Goal: Task Accomplishment & Management: Manage account settings

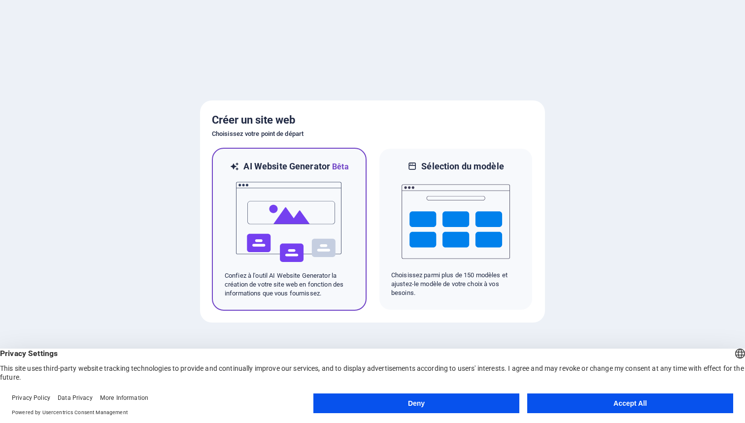
click at [330, 216] on img at bounding box center [289, 222] width 108 height 99
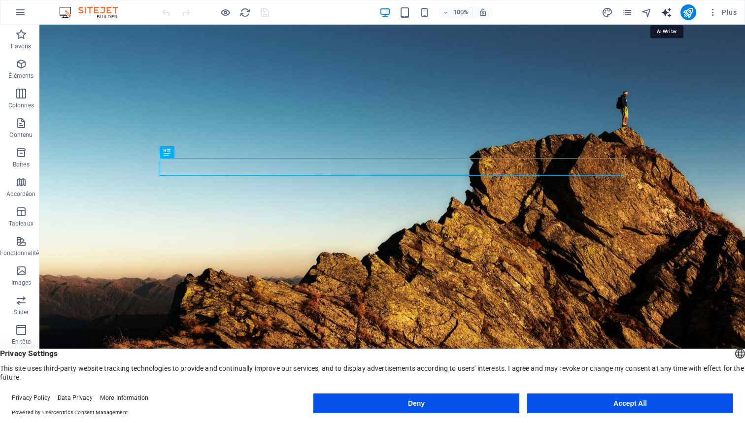
click at [667, 8] on icon "text_generator" at bounding box center [666, 12] width 11 height 11
select select "English"
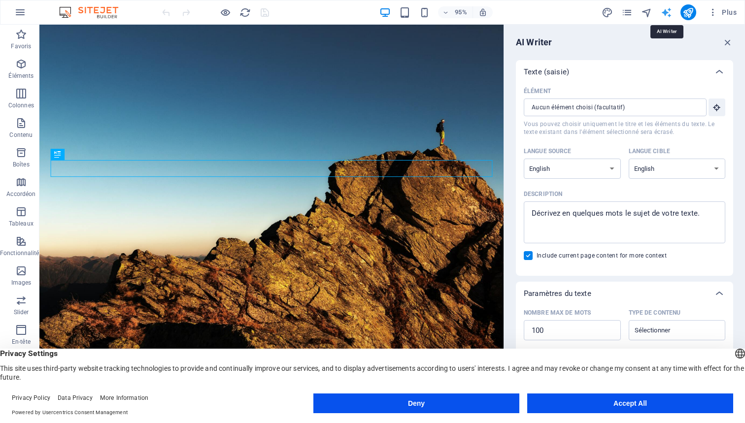
click at [666, 12] on icon "text_generator" at bounding box center [666, 12] width 11 height 11
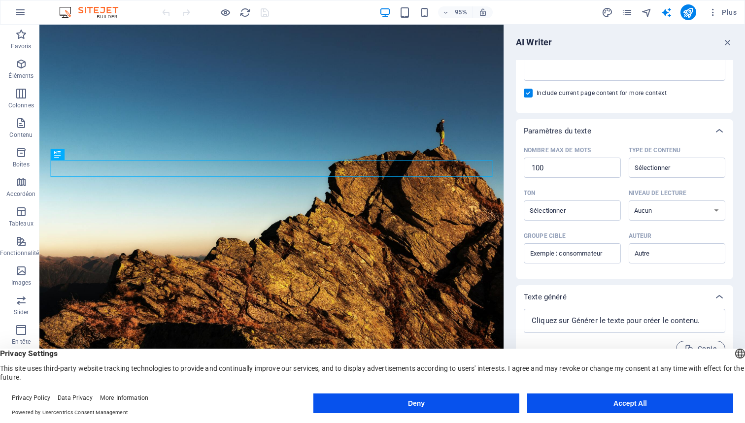
scroll to position [163, 0]
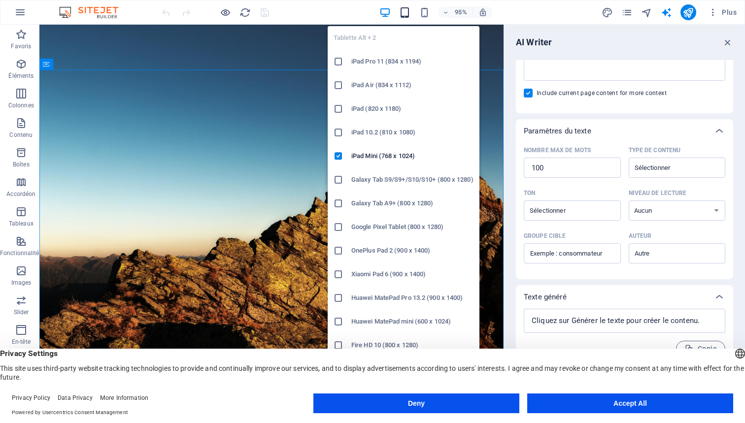
click at [404, 15] on icon "button" at bounding box center [404, 12] width 11 height 11
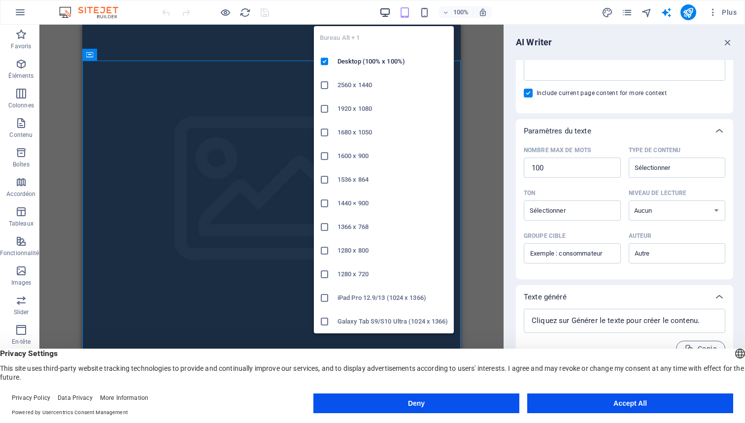
click at [388, 13] on icon "button" at bounding box center [384, 12] width 11 height 11
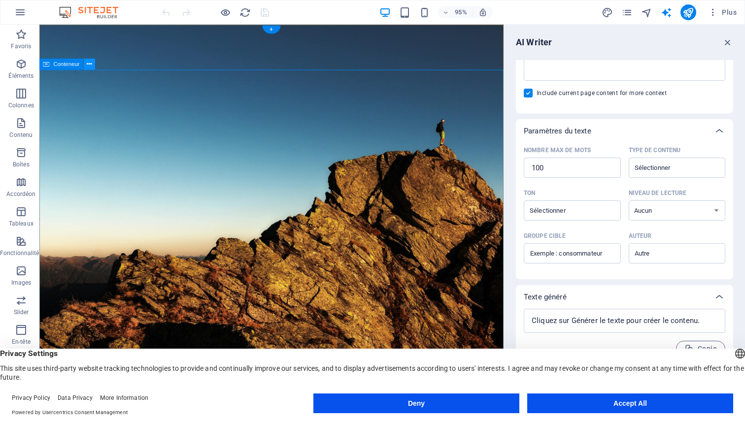
click at [91, 60] on icon at bounding box center [89, 64] width 5 height 10
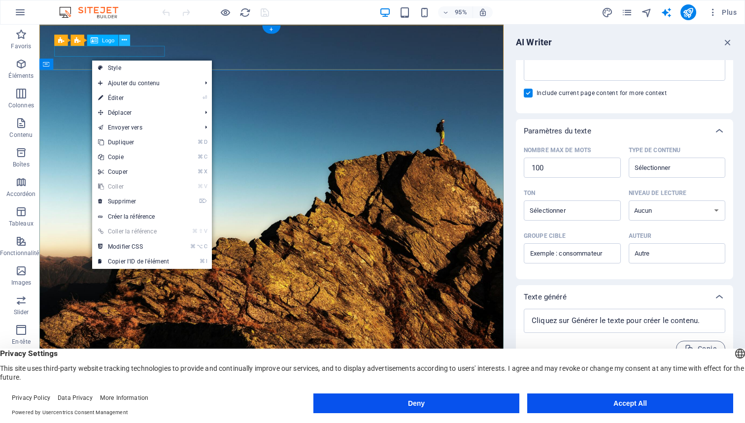
click at [124, 39] on icon at bounding box center [124, 40] width 5 height 10
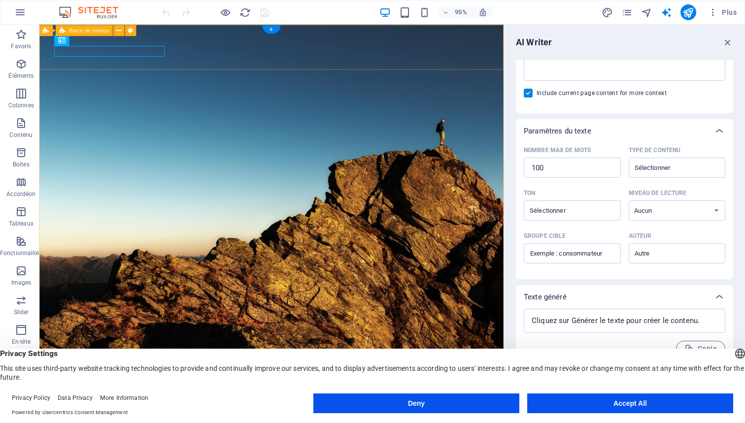
click at [61, 39] on div "Bannière Logo" at bounding box center [65, 40] width 22 height 12
click at [103, 39] on span "Logo" at bounding box center [108, 39] width 12 height 5
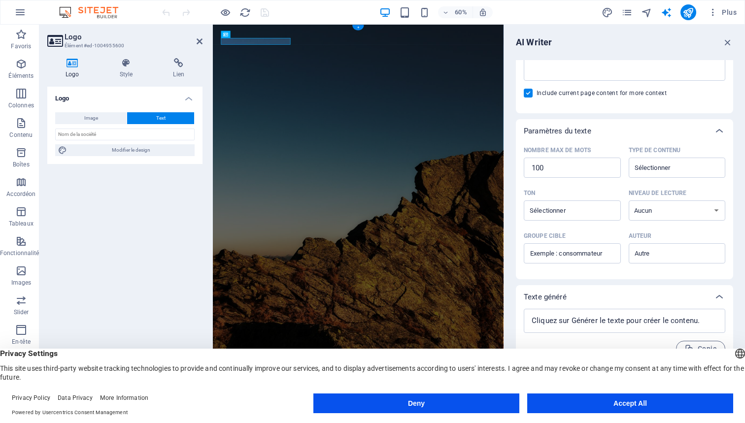
click at [74, 63] on icon at bounding box center [72, 63] width 50 height 10
click at [174, 64] on icon at bounding box center [179, 63] width 48 height 10
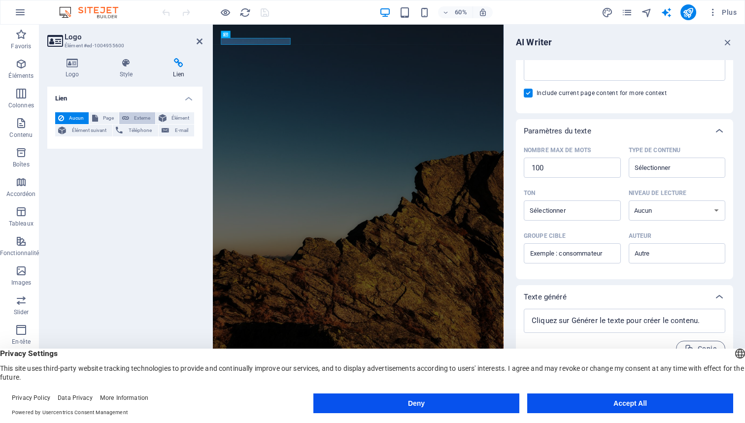
click at [131, 115] on button "Externe" at bounding box center [137, 118] width 36 height 12
select select "blank"
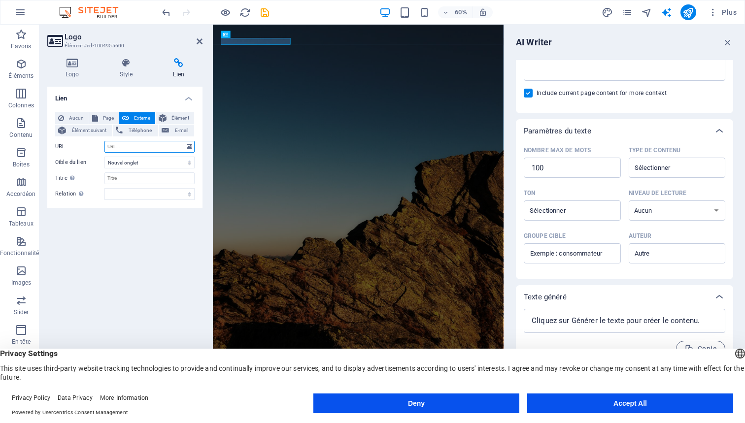
paste input "[URL][DOMAIN_NAME]"
type input "[URL][DOMAIN_NAME]"
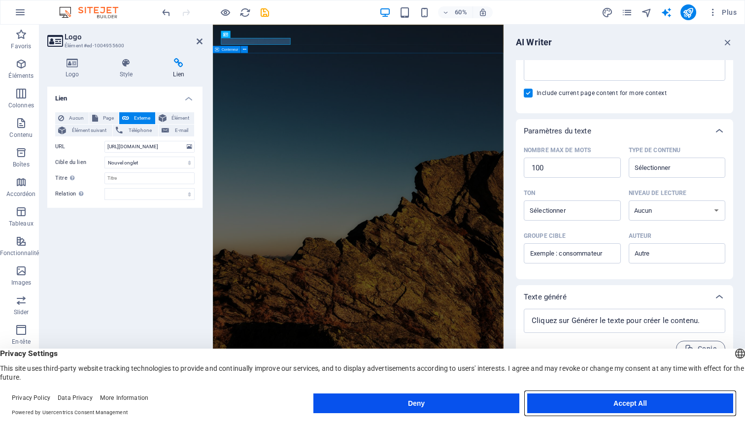
click at [584, 401] on button "Accept All" at bounding box center [630, 404] width 206 height 20
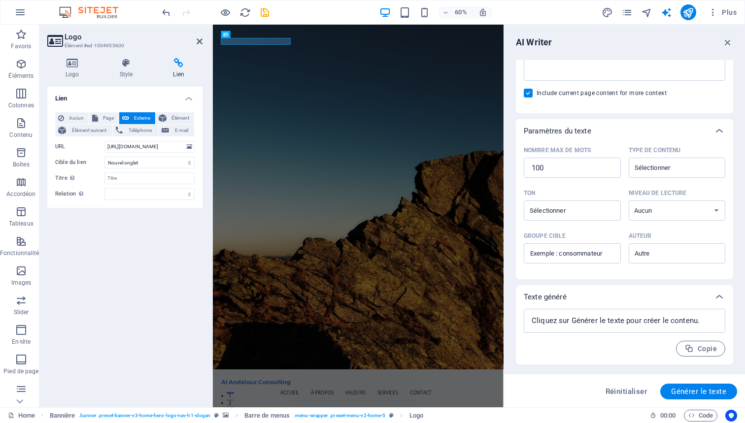
click at [163, 240] on div "Lien Aucun Page Externe Élément Élément suivant Téléphone E-mail Page Home Subp…" at bounding box center [124, 243] width 155 height 313
click at [187, 98] on h4 "Lien" at bounding box center [124, 96] width 155 height 18
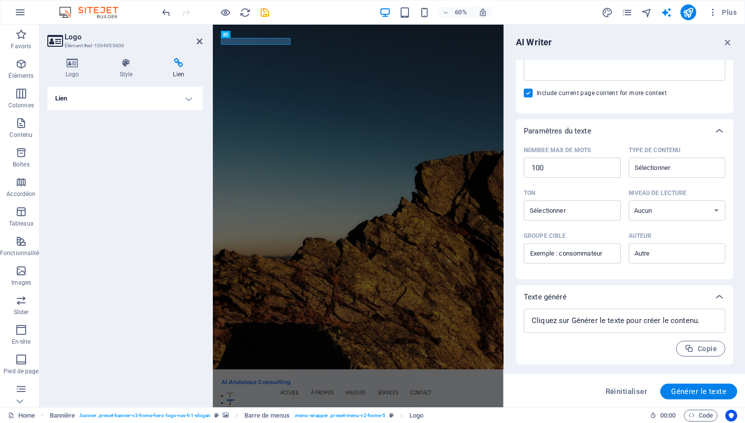
click at [142, 157] on div "Lien Aucun Page Externe Élément Élément suivant Téléphone E-mail Page Home Subp…" at bounding box center [124, 243] width 155 height 313
click at [189, 97] on h4 "Lien" at bounding box center [124, 99] width 155 height 24
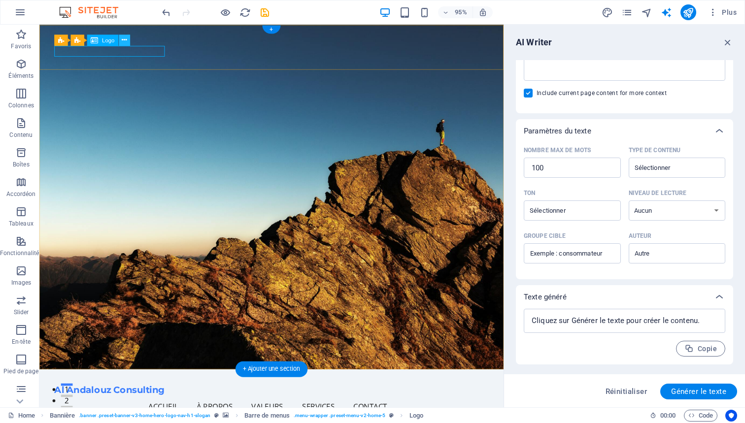
click at [123, 38] on icon at bounding box center [124, 40] width 5 height 10
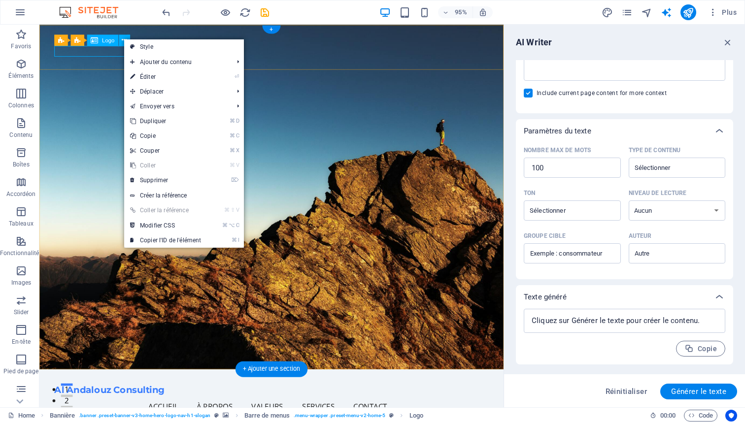
click at [108, 38] on span "Logo" at bounding box center [108, 39] width 12 height 5
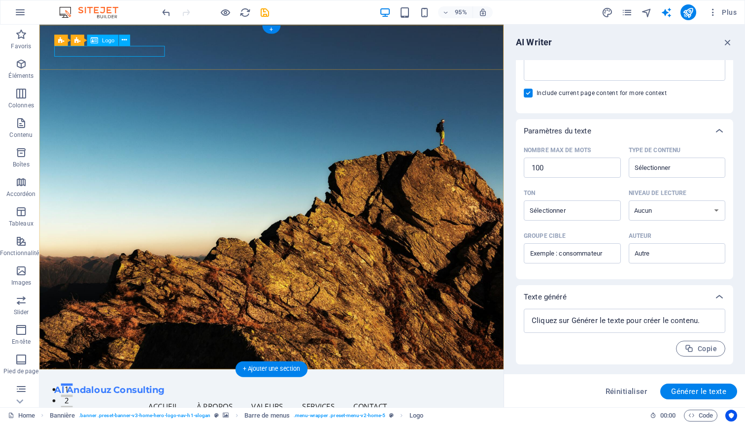
click at [108, 38] on span "Logo" at bounding box center [108, 39] width 12 height 5
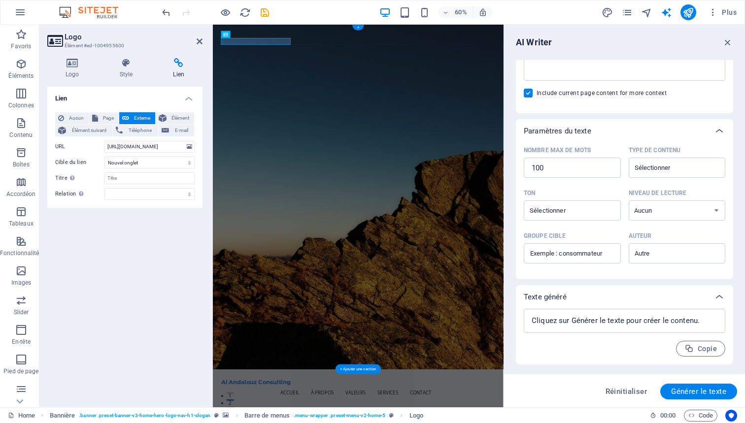
click at [159, 235] on div "Lien Aucun Page Externe Élément Élément suivant Téléphone E-mail Page Home Subp…" at bounding box center [124, 243] width 155 height 313
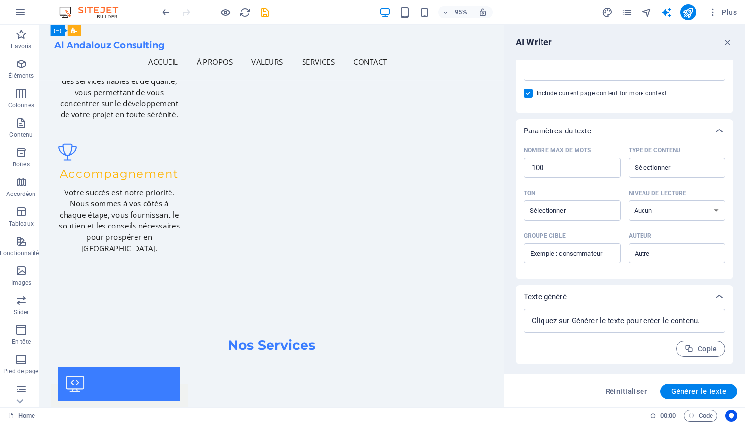
scroll to position [1330, 0]
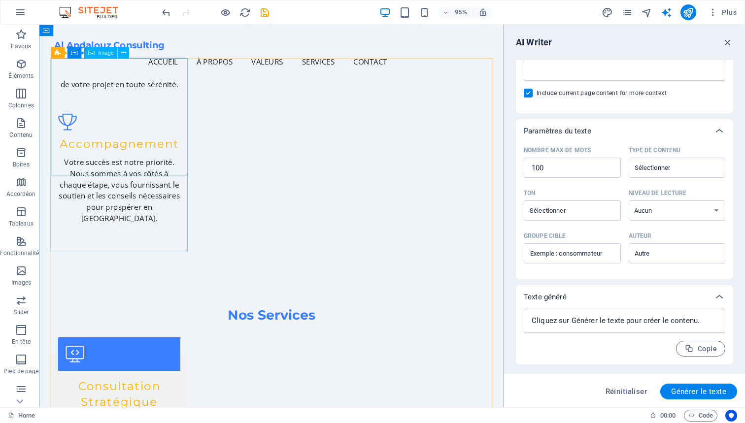
select select "vw"
select select "px"
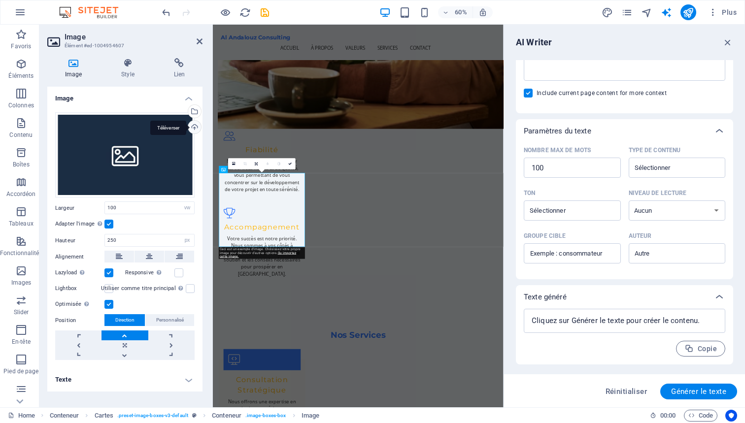
click at [195, 127] on div "Téléverser" at bounding box center [193, 128] width 15 height 15
click at [140, 144] on div "Glissez les fichiers ici, cliquez pour choisir les fichiers ou sélectionnez les…" at bounding box center [124, 155] width 139 height 86
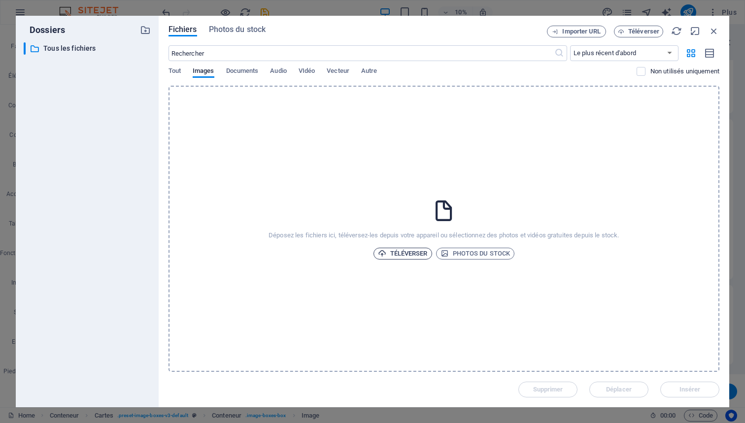
click at [403, 257] on span "Téléverser" at bounding box center [403, 254] width 50 height 12
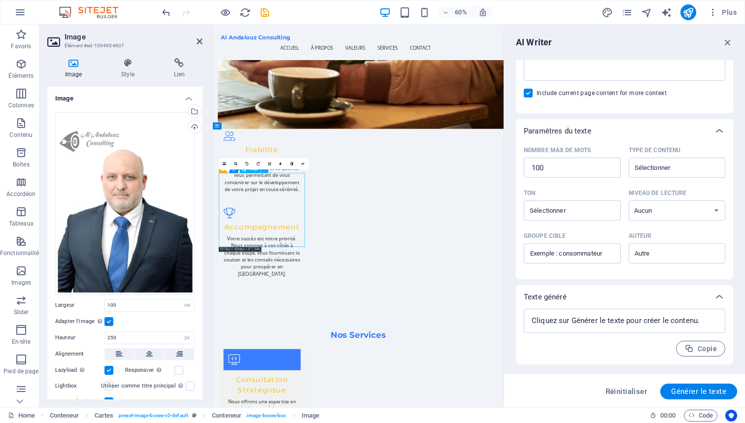
drag, startPoint x: 289, startPoint y: 339, endPoint x: 291, endPoint y: 325, distance: 13.9
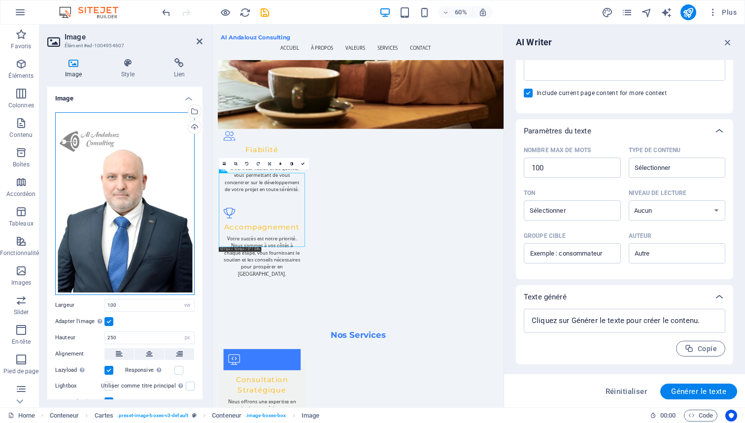
drag, startPoint x: 120, startPoint y: 183, endPoint x: 121, endPoint y: 170, distance: 13.3
click at [121, 170] on div "Glissez les fichiers ici, cliquez pour choisir les fichiers ou sélectionnez les…" at bounding box center [124, 203] width 139 height 183
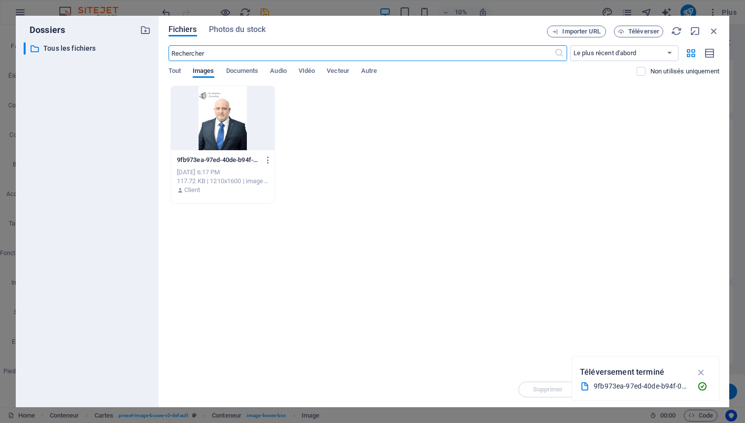
click at [227, 122] on div at bounding box center [222, 118] width 103 height 64
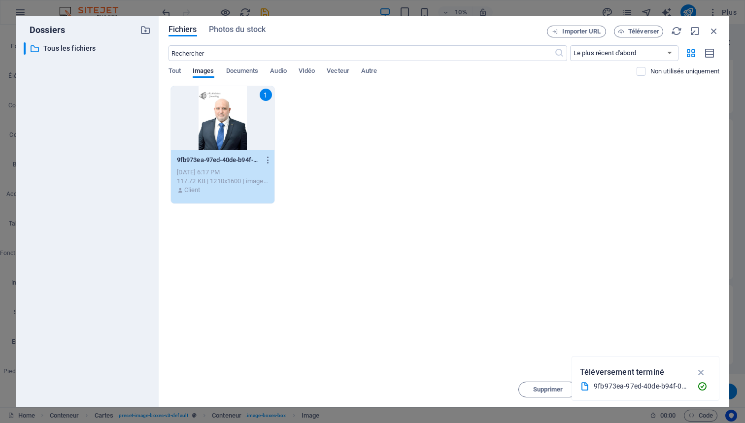
click at [227, 122] on div "1" at bounding box center [222, 118] width 103 height 64
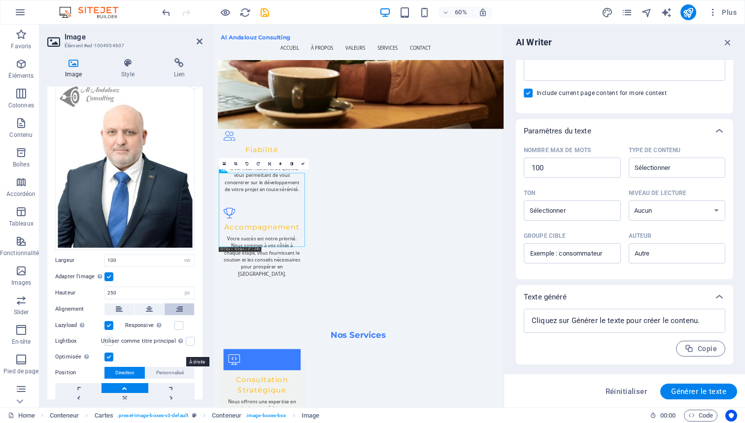
scroll to position [49, 0]
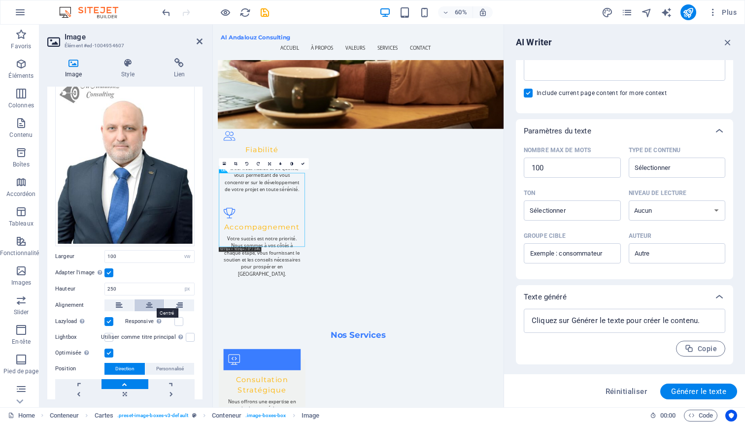
click at [146, 301] on icon at bounding box center [149, 306] width 7 height 12
click at [176, 304] on icon at bounding box center [179, 306] width 7 height 12
click at [155, 303] on button at bounding box center [150, 306] width 30 height 12
click at [119, 302] on icon at bounding box center [119, 306] width 7 height 12
click at [144, 302] on button at bounding box center [150, 306] width 30 height 12
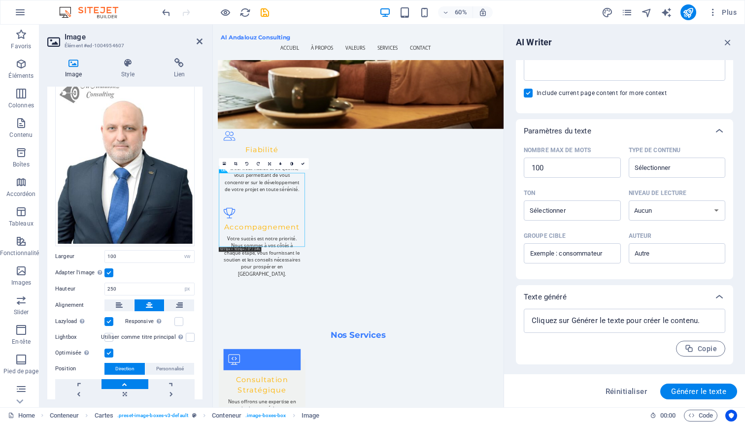
click at [146, 267] on div "Adapter l'image Adapter automatiquement l'image à une largeur et une hauteur fi…" at bounding box center [124, 273] width 139 height 12
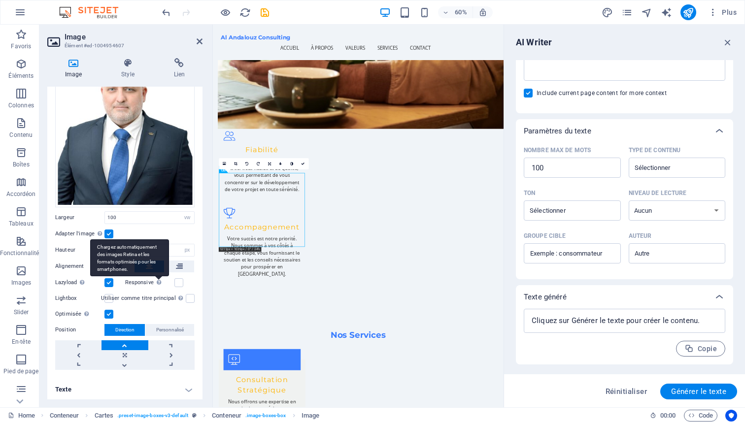
scroll to position [87, 0]
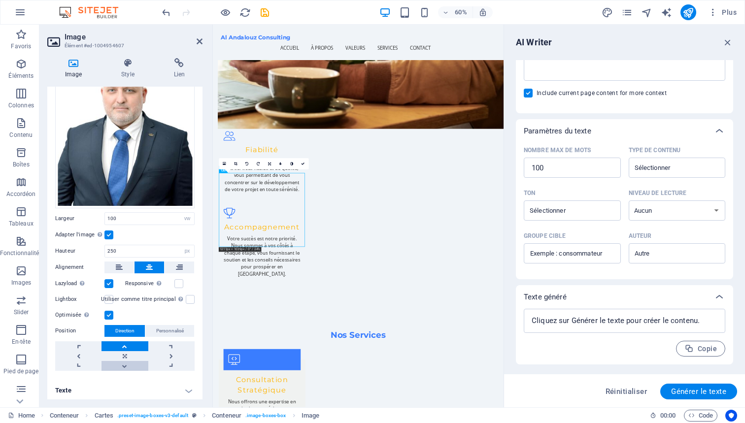
click at [125, 361] on link at bounding box center [125, 366] width 46 height 10
click at [125, 351] on link at bounding box center [125, 356] width 46 height 10
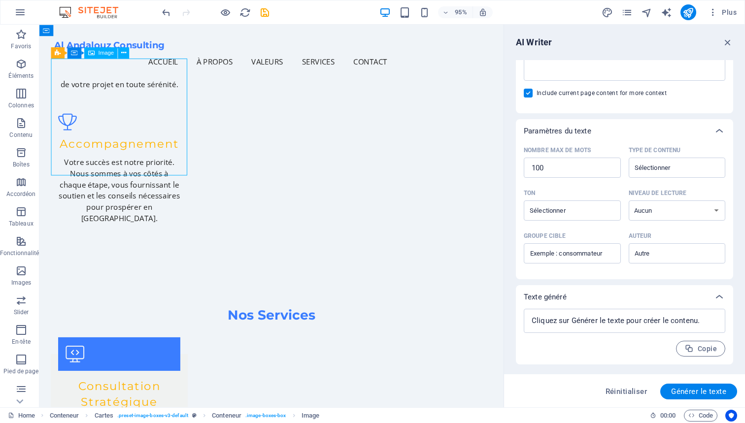
select select "vw"
select select "px"
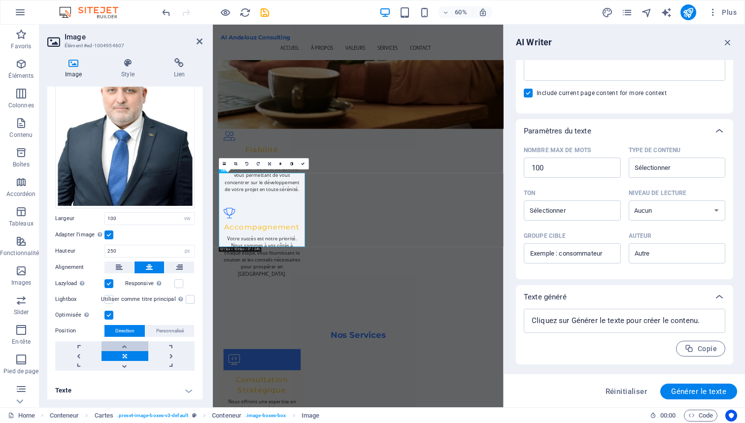
click at [127, 342] on link at bounding box center [125, 347] width 46 height 10
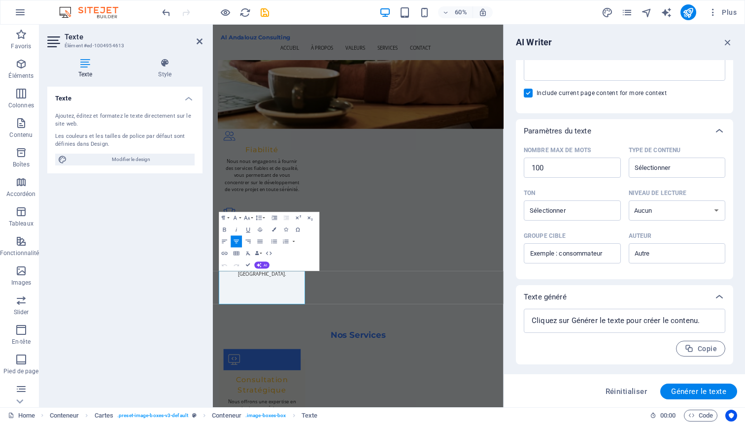
click at [574, 387] on div "Réinitialiser Générer le texte" at bounding box center [624, 392] width 225 height 16
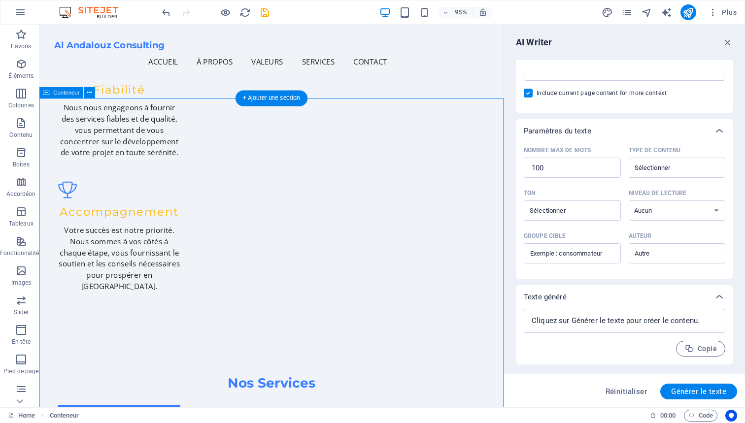
scroll to position [1216, 0]
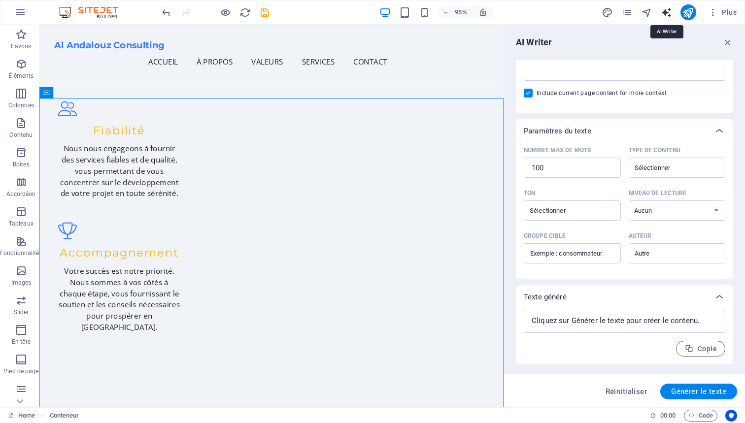
click at [669, 11] on icon "text_generator" at bounding box center [666, 12] width 11 height 11
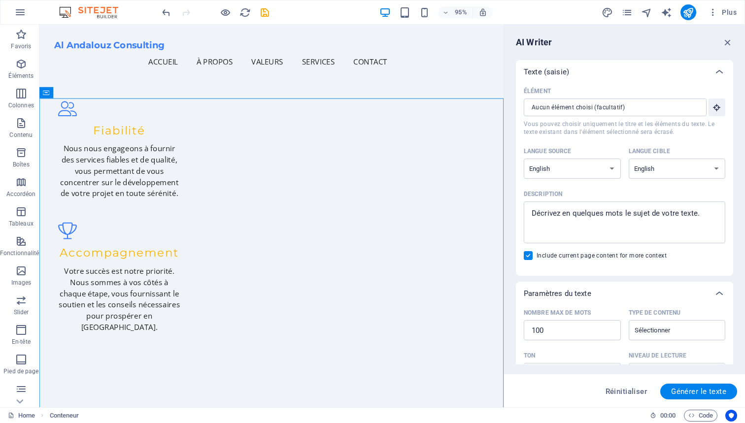
scroll to position [0, 0]
click at [724, 13] on span "Plus" at bounding box center [722, 12] width 29 height 10
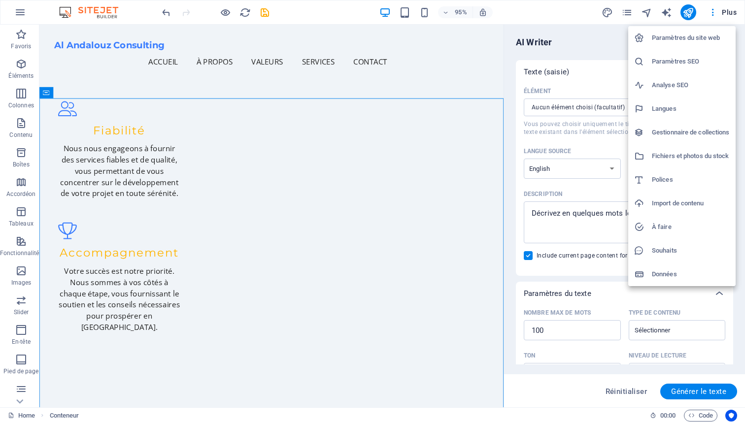
click at [649, 108] on div at bounding box center [643, 109] width 18 height 10
select select "7"
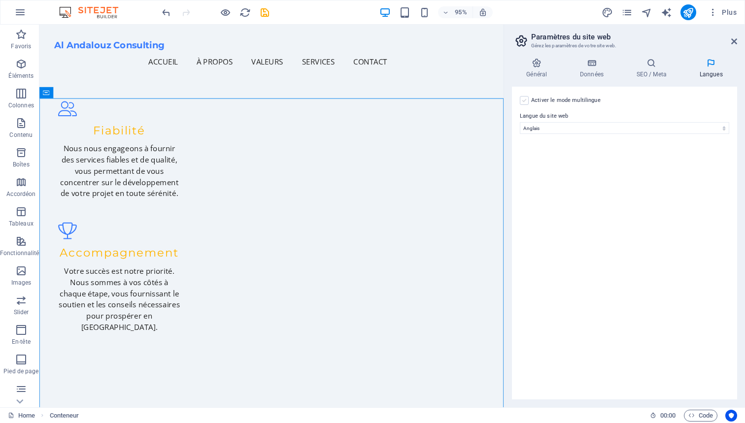
click at [524, 101] on label at bounding box center [524, 100] width 9 height 9
click at [0, 0] on input "Activer le mode multilingue Pour désactiver plusieurs langues, supprimez-les ju…" at bounding box center [0, 0] width 0 height 0
click at [529, 150] on icon at bounding box center [526, 150] width 5 height 7
select select
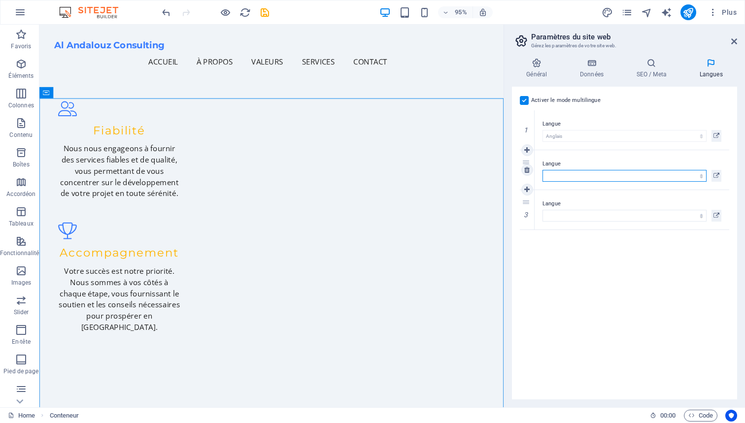
select select "42"
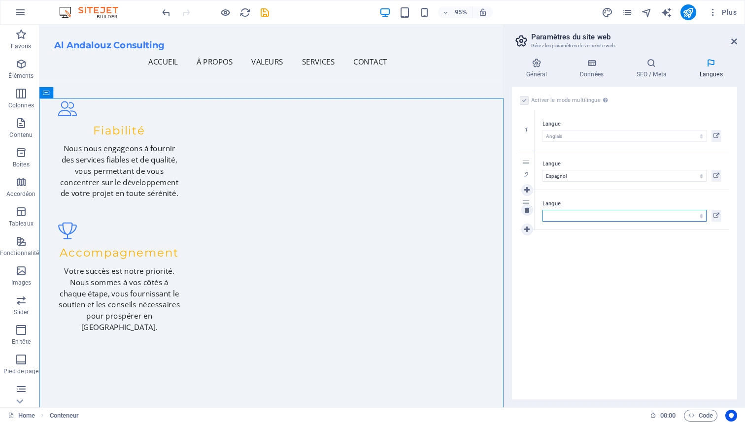
select select "50"
click at [581, 265] on div "Activer le mode multilingue Pour désactiver plusieurs langues, supprimez-les ju…" at bounding box center [624, 243] width 225 height 313
click at [540, 59] on icon at bounding box center [537, 63] width 50 height 10
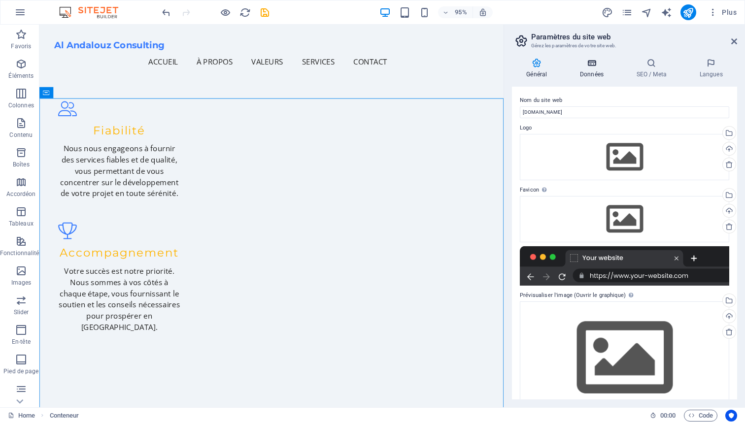
click at [593, 64] on icon at bounding box center [592, 63] width 53 height 10
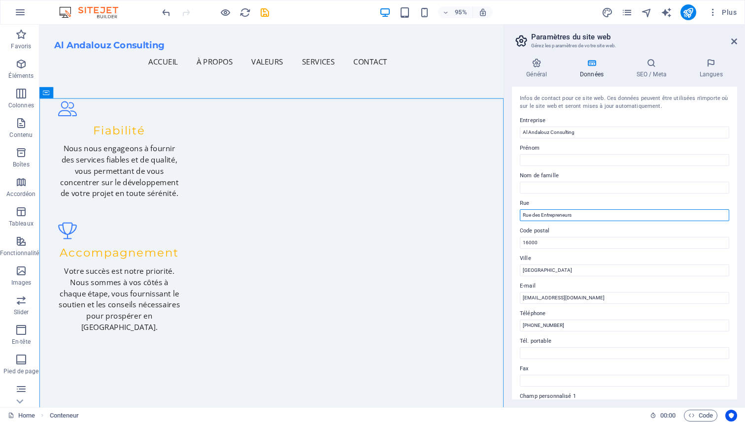
drag, startPoint x: 593, startPoint y: 217, endPoint x: 514, endPoint y: 217, distance: 79.8
click at [514, 217] on div "Infos de contact pour ce site web. Ces données peuvent être utilisées n'importe…" at bounding box center [624, 243] width 225 height 313
drag, startPoint x: 580, startPoint y: 215, endPoint x: 510, endPoint y: 214, distance: 70.0
click at [510, 214] on div "Général Données SEO / Meta Langues Nom du site web [DOMAIN_NAME] Logo Glissez l…" at bounding box center [624, 228] width 241 height 357
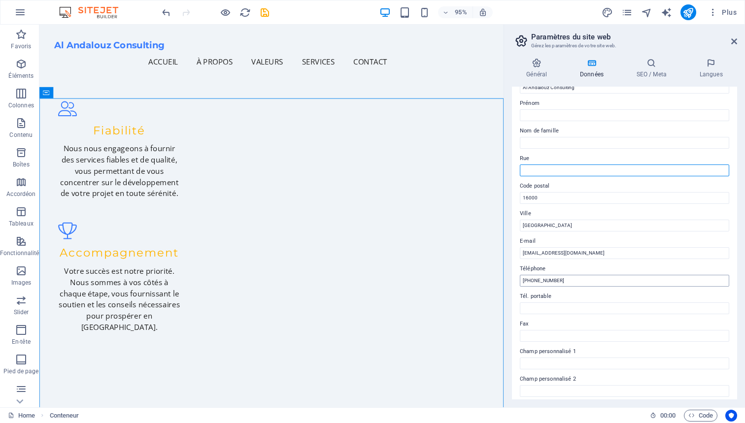
scroll to position [67, 0]
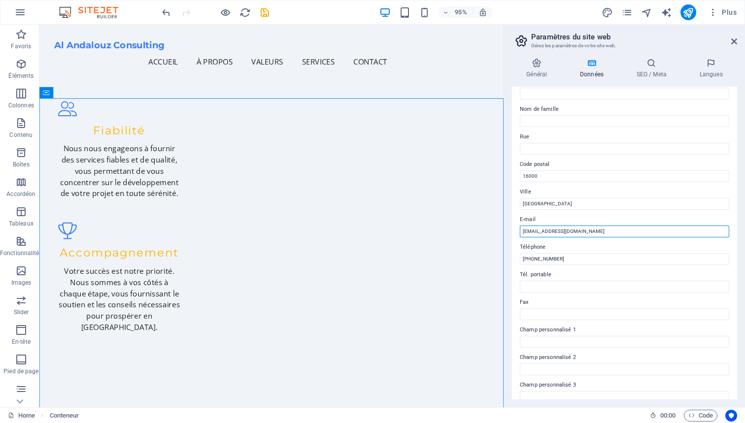
drag, startPoint x: 608, startPoint y: 232, endPoint x: 505, endPoint y: 226, distance: 102.7
type input "[EMAIL_ADDRESS][DOMAIN_NAME]"
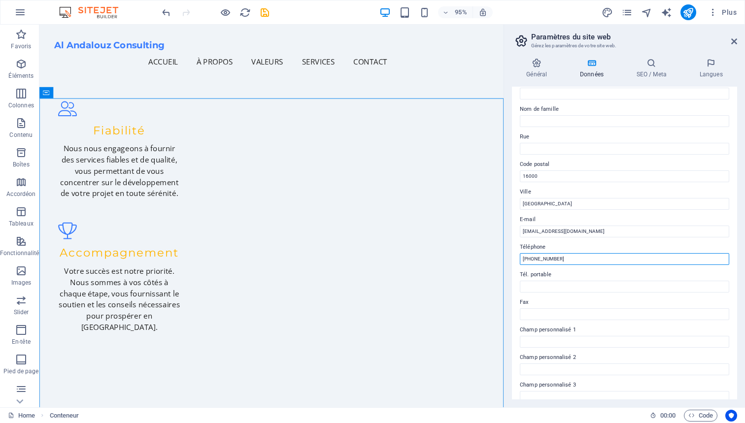
drag, startPoint x: 569, startPoint y: 259, endPoint x: 535, endPoint y: 256, distance: 33.6
type input "[PHONE_NUMBER]"
click at [579, 273] on label "Tél. portable" at bounding box center [624, 275] width 209 height 12
click at [579, 281] on input "Tél. portable" at bounding box center [624, 287] width 209 height 12
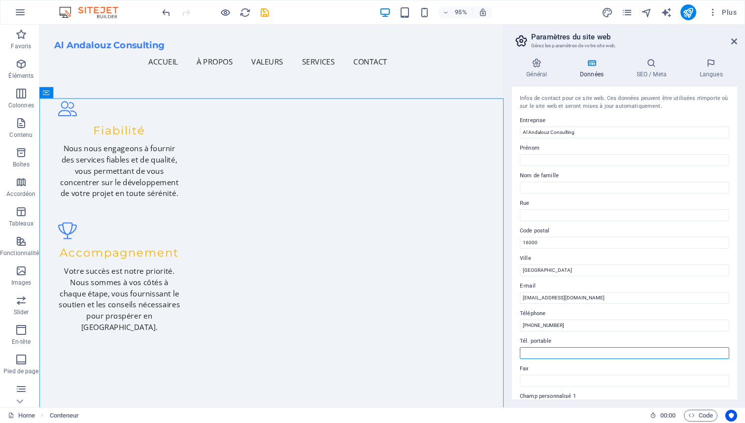
scroll to position [0, 0]
click at [539, 62] on icon at bounding box center [537, 63] width 50 height 10
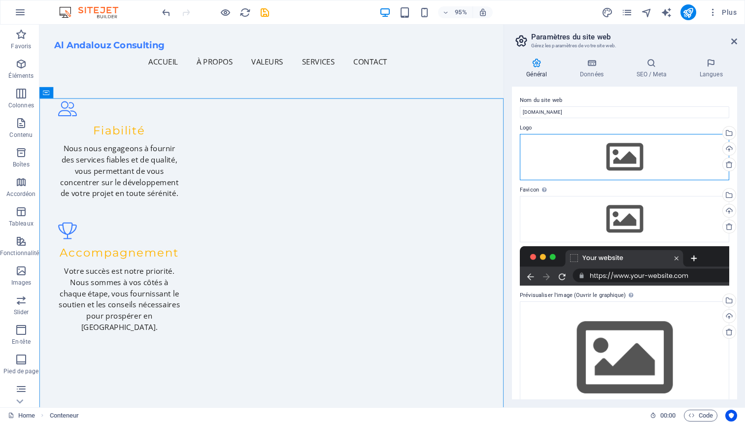
click at [615, 156] on div "Glissez les fichiers ici, cliquez pour choisir les fichiers ou sélectionnez les…" at bounding box center [624, 157] width 209 height 46
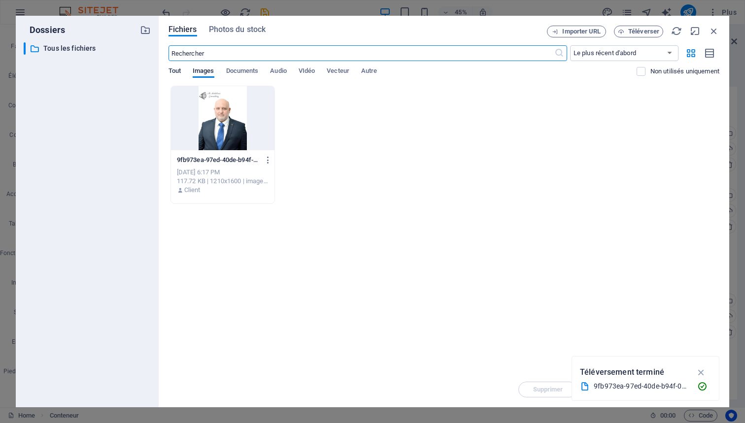
click at [179, 70] on span "Tout" at bounding box center [175, 72] width 12 height 14
click at [208, 74] on span "Images" at bounding box center [204, 72] width 22 height 14
click at [248, 68] on span "Documents" at bounding box center [242, 72] width 33 height 14
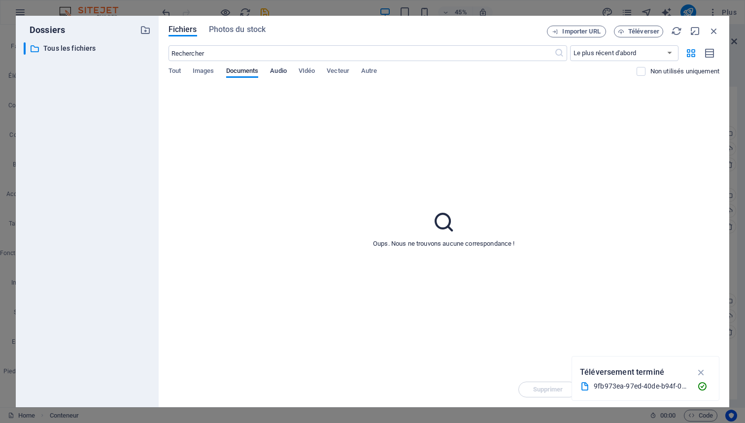
click at [283, 73] on span "Audio" at bounding box center [278, 72] width 16 height 14
click at [309, 70] on span "VIdéo" at bounding box center [307, 72] width 16 height 14
click at [344, 70] on span "Vecteur" at bounding box center [338, 72] width 23 height 14
click at [372, 70] on span "Autre" at bounding box center [369, 72] width 16 height 14
click at [171, 71] on span "Tout" at bounding box center [175, 72] width 12 height 14
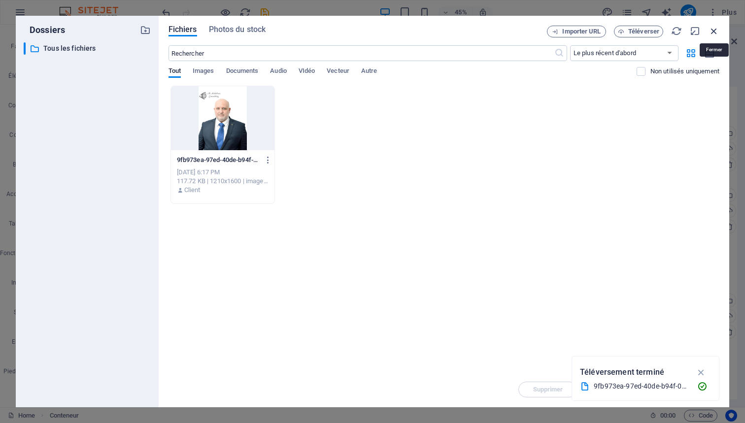
click at [712, 29] on icon "button" at bounding box center [714, 31] width 11 height 11
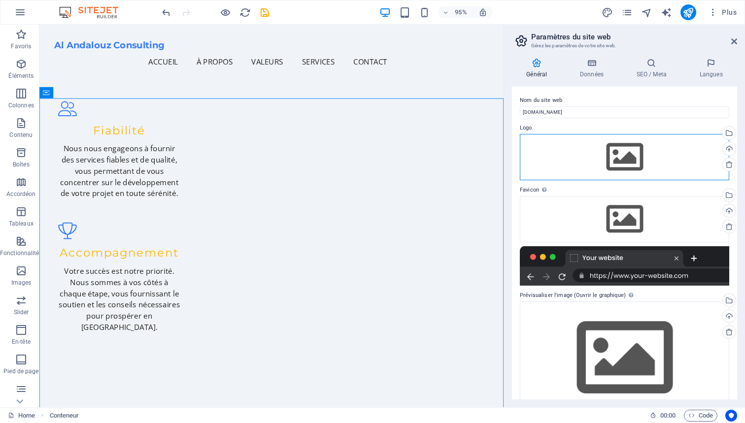
click at [630, 155] on div "Glissez les fichiers ici, cliquez pour choisir les fichiers ou sélectionnez les…" at bounding box center [624, 157] width 209 height 46
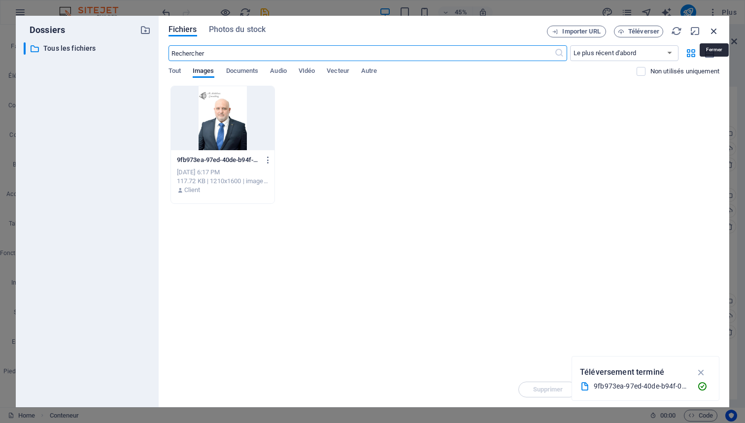
click at [711, 29] on icon "button" at bounding box center [714, 31] width 11 height 11
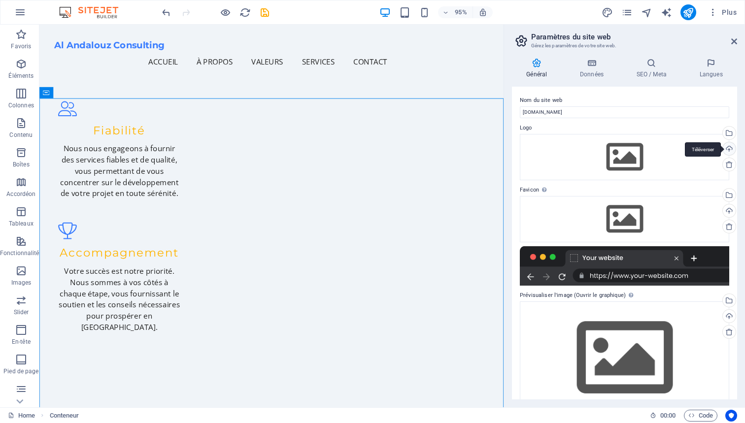
click at [729, 147] on div "Téléverser" at bounding box center [728, 149] width 15 height 15
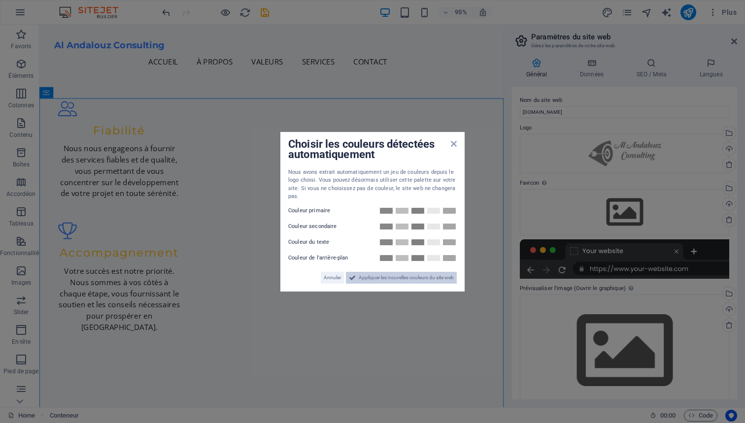
click at [401, 277] on span "Appliquer les nouvelles couleurs du site web" at bounding box center [406, 278] width 95 height 12
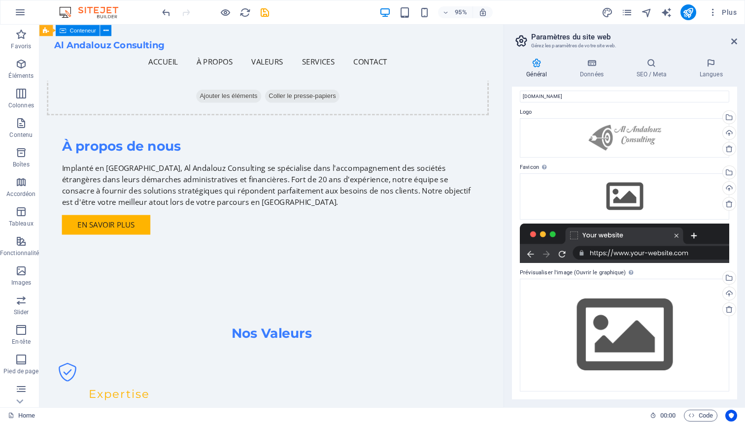
scroll to position [846, 0]
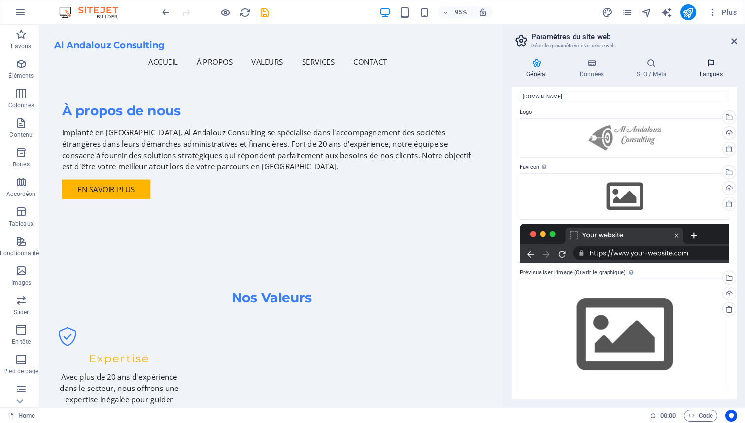
click at [708, 63] on icon at bounding box center [711, 63] width 52 height 10
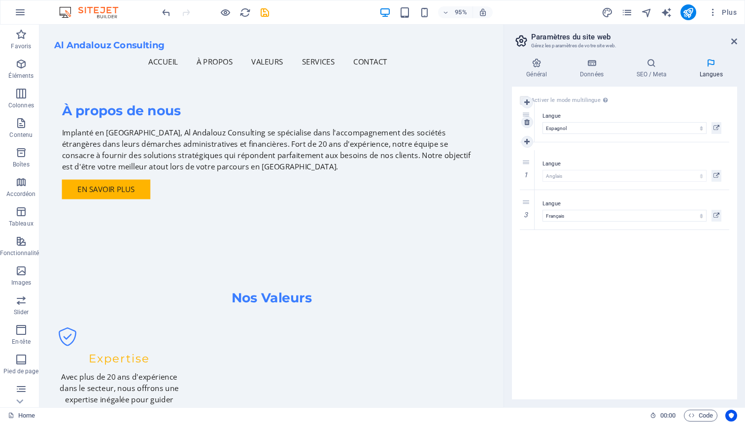
drag, startPoint x: 527, startPoint y: 162, endPoint x: 526, endPoint y: 114, distance: 47.8
select select "42"
drag, startPoint x: 526, startPoint y: 206, endPoint x: 527, endPoint y: 150, distance: 56.2
select select "50"
click at [585, 293] on div "Activer le mode multilingue Pour désactiver plusieurs langues, supprimez-les ju…" at bounding box center [624, 243] width 225 height 313
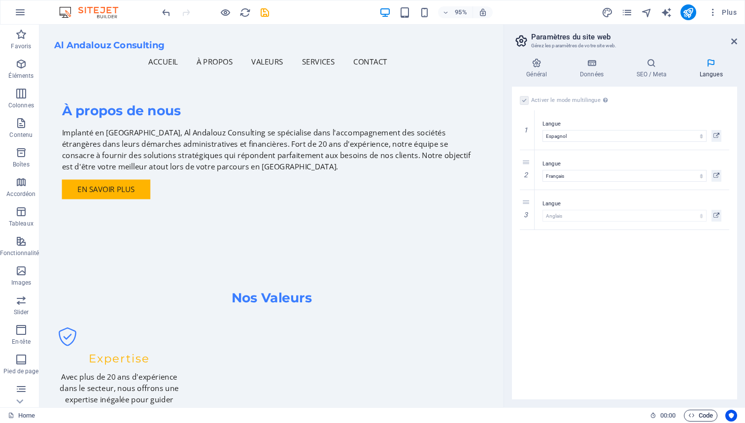
click at [705, 414] on span "Code" at bounding box center [700, 416] width 25 height 12
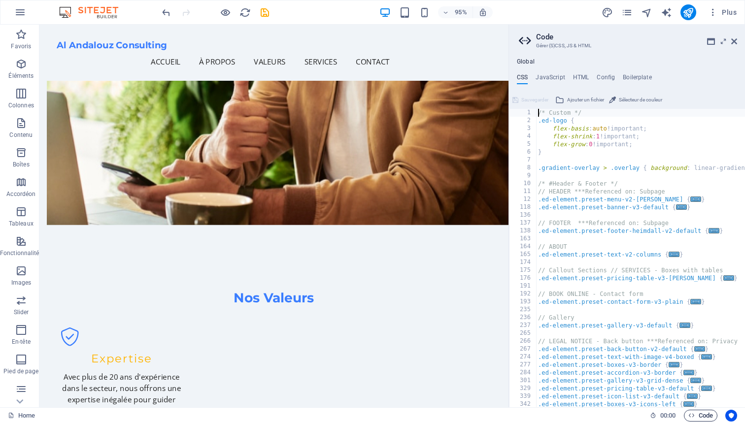
click at [705, 414] on span "Code" at bounding box center [700, 416] width 25 height 12
click at [555, 75] on h4 "JavaScript" at bounding box center [550, 79] width 29 height 11
type textarea "/* JS for preset "Menu V2" */"
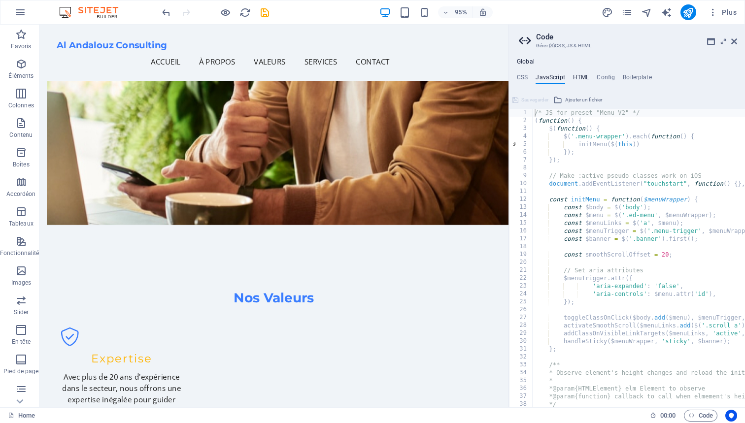
click at [584, 77] on h4 "HTML" at bounding box center [581, 79] width 16 height 11
type textarea "<a href="#main-content" class="wv-link-content button">Skip to main content</a>"
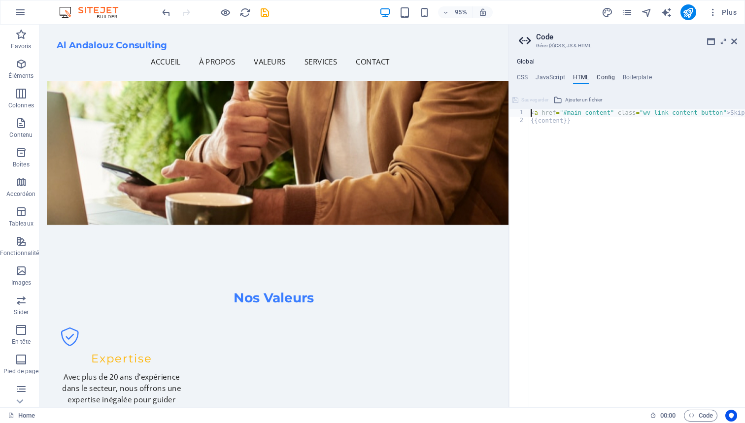
click at [602, 77] on h4 "Config" at bounding box center [606, 79] width 18 height 11
type textarea "$color-background: #F0F4F8;"
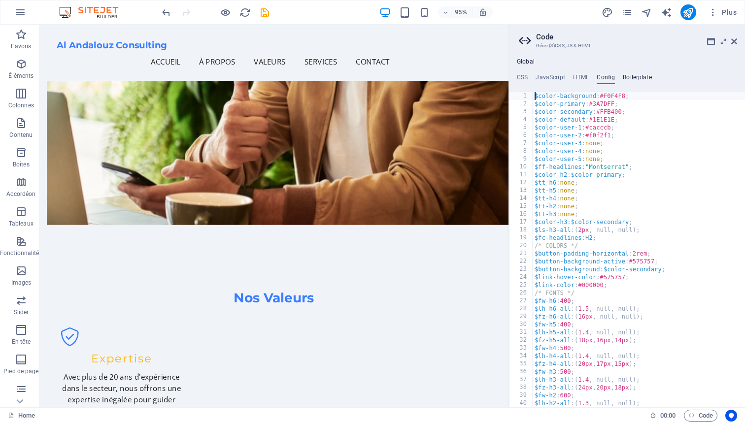
click at [632, 77] on h4 "Boilerplate" at bounding box center [637, 79] width 29 height 11
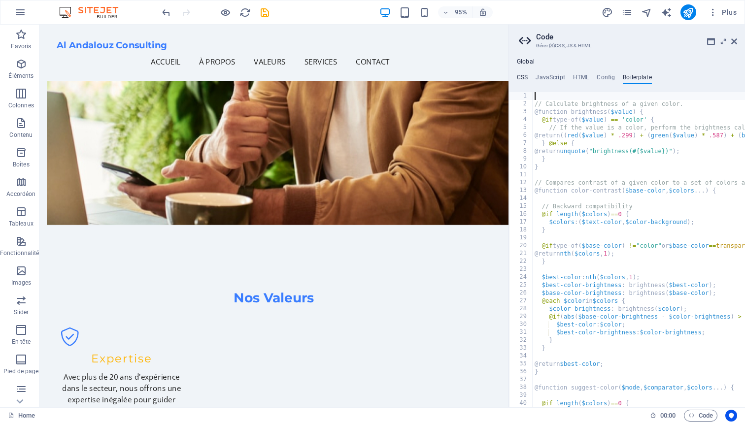
click at [520, 75] on h4 "CSS" at bounding box center [522, 79] width 11 height 11
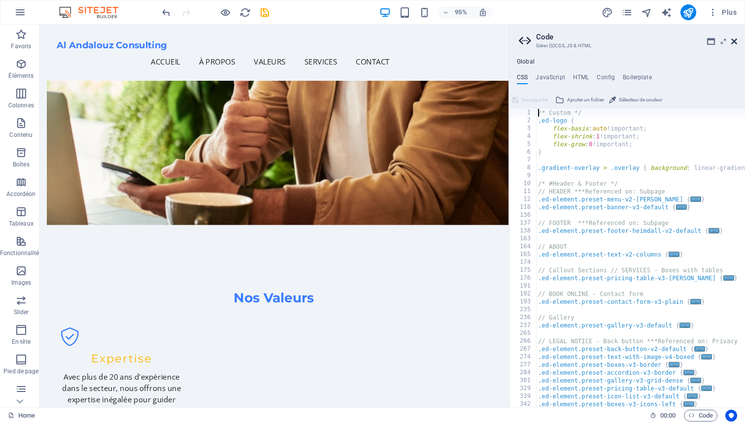
click at [737, 41] on icon at bounding box center [734, 41] width 6 height 8
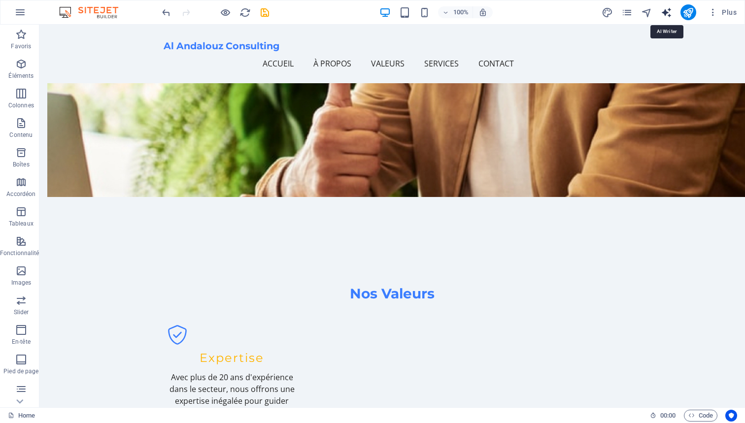
click at [664, 11] on icon "text_generator" at bounding box center [666, 12] width 11 height 11
select select "English"
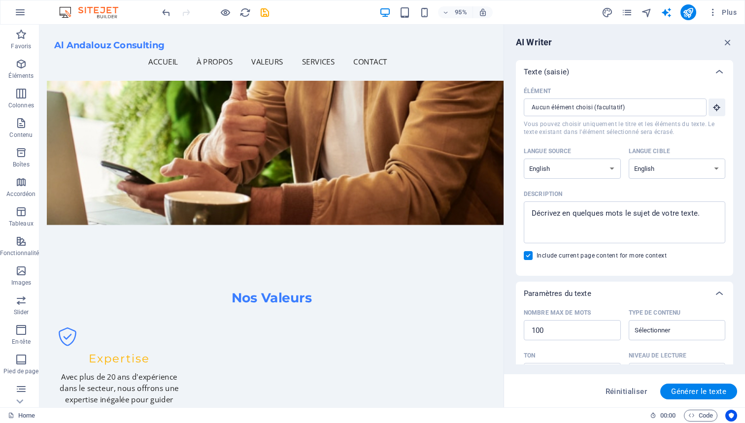
scroll to position [0, 0]
click at [668, 110] on input "Élément ​ Vous pouvez choisir uniquement le titre et les éléments du texte. Le …" at bounding box center [612, 108] width 176 height 18
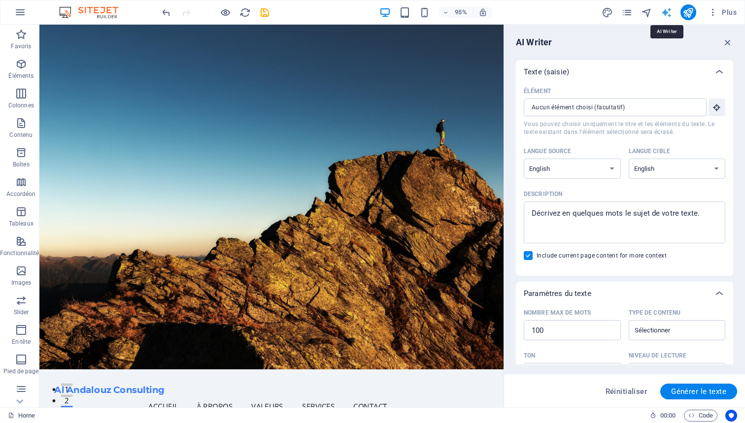
click at [668, 15] on icon "text_generator" at bounding box center [666, 12] width 11 height 11
click at [689, 15] on icon "publish" at bounding box center [688, 12] width 11 height 11
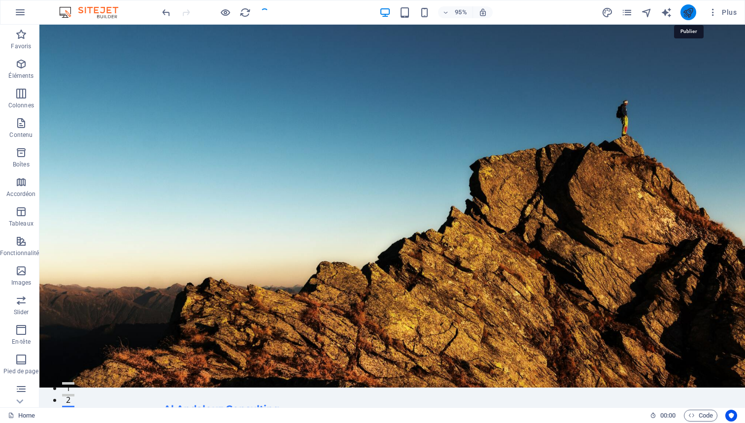
checkbox input "false"
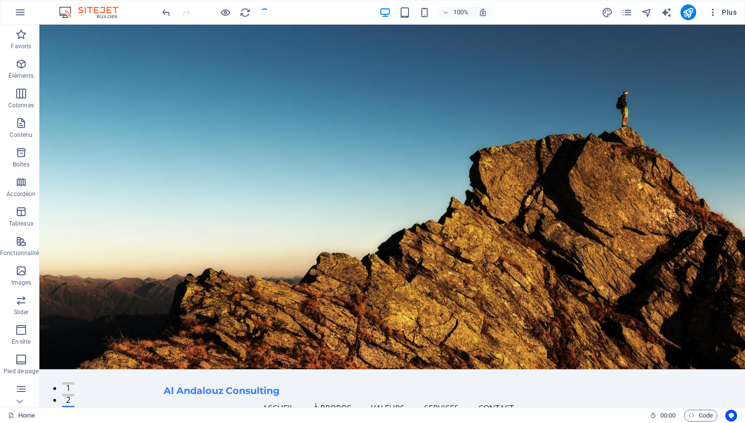
click at [722, 10] on span "Plus" at bounding box center [722, 12] width 29 height 10
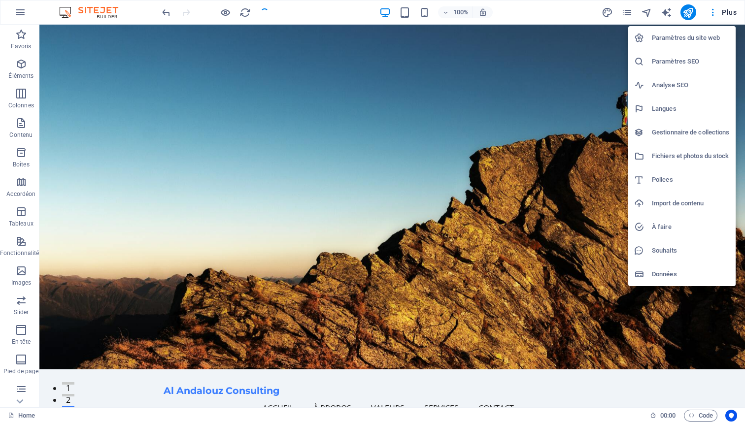
click at [674, 111] on h6 "Langues" at bounding box center [691, 109] width 78 height 12
select select "42"
select select "50"
select select "7"
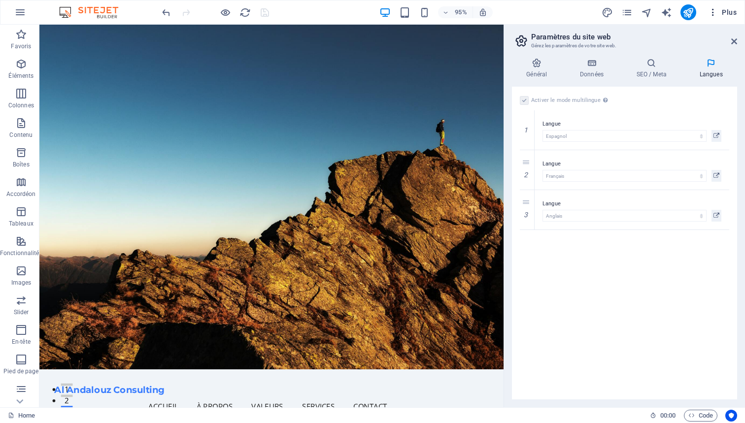
click at [736, 13] on span "Plus" at bounding box center [722, 12] width 29 height 10
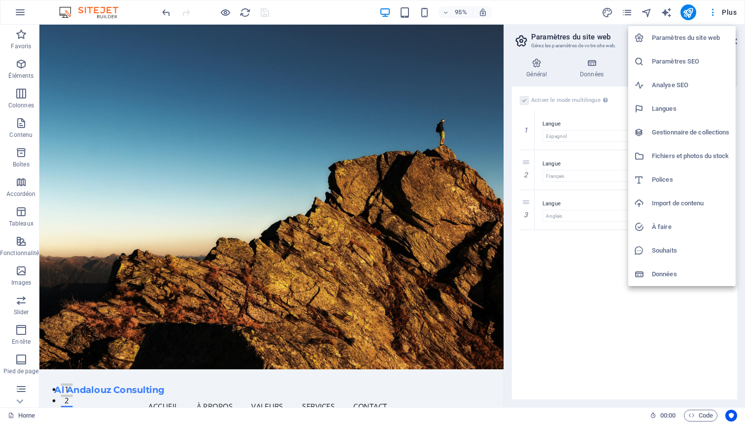
click at [565, 306] on div at bounding box center [372, 211] width 745 height 423
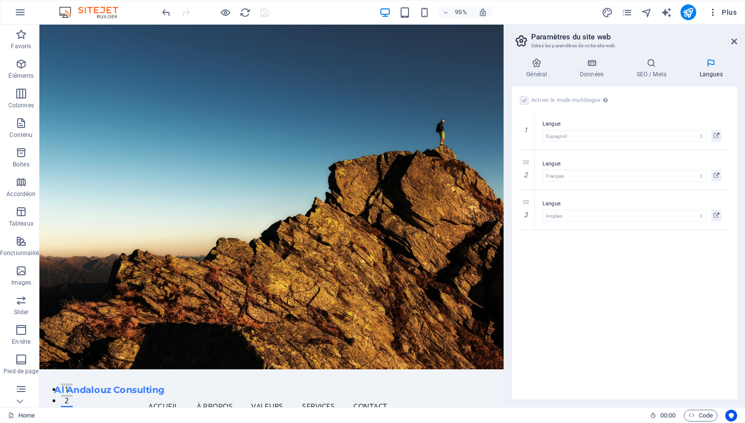
click at [728, 8] on span "Plus" at bounding box center [722, 12] width 29 height 10
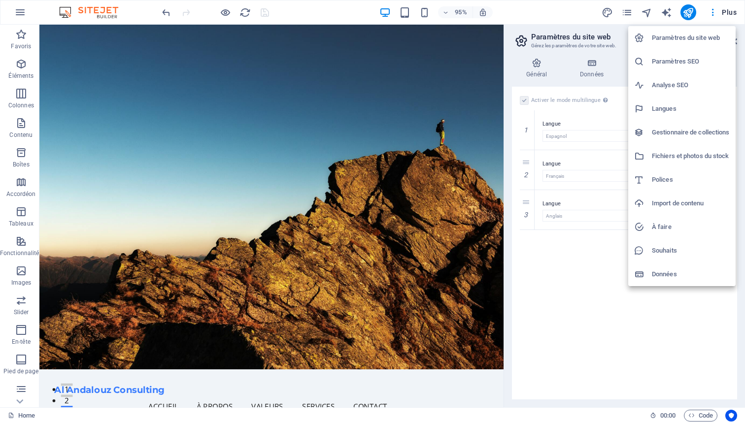
click at [700, 39] on h6 "Paramètres du site web" at bounding box center [691, 38] width 78 height 12
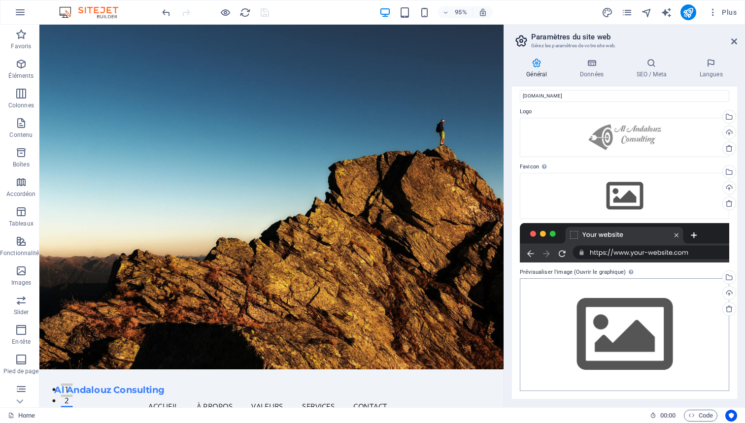
scroll to position [16, 0]
click at [599, 66] on icon at bounding box center [592, 63] width 53 height 10
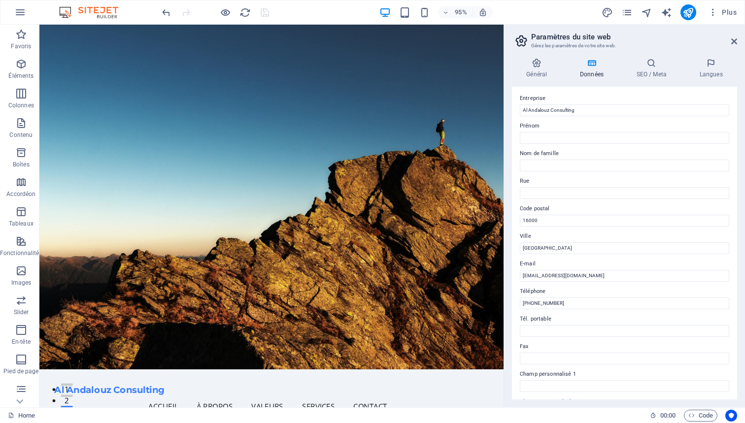
scroll to position [29, 0]
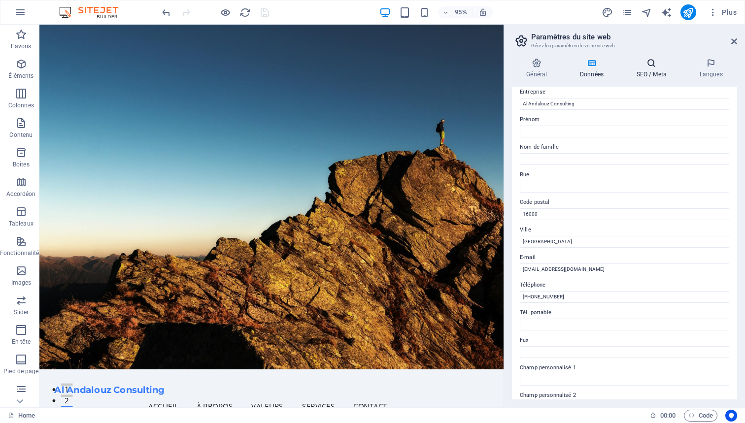
click at [651, 61] on icon at bounding box center [651, 63] width 59 height 10
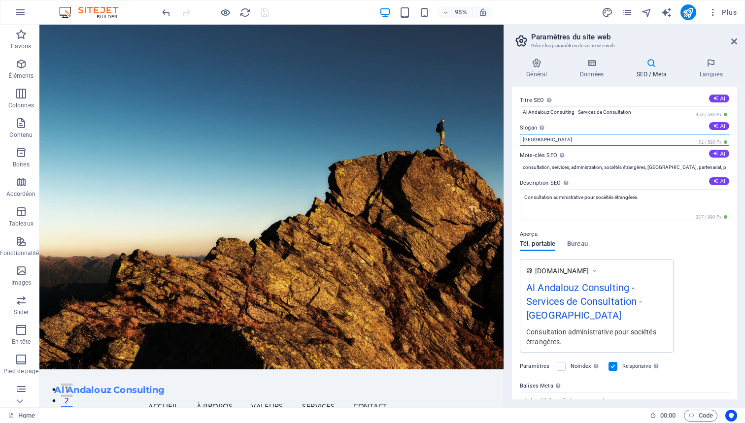
drag, startPoint x: 572, startPoint y: 140, endPoint x: 515, endPoint y: 138, distance: 56.7
click at [515, 138] on div "Titre SEO Titre du site web. Optez pour un titre qui se démarque dans les résul…" at bounding box center [624, 243] width 225 height 313
click at [526, 139] on input "argelia" at bounding box center [624, 140] width 209 height 12
drag, startPoint x: 544, startPoint y: 142, endPoint x: 511, endPoint y: 141, distance: 33.5
click at [511, 141] on div "Général Données SEO / Meta Langues Nom du site web [DOMAIN_NAME] Logo Glissez l…" at bounding box center [624, 228] width 241 height 357
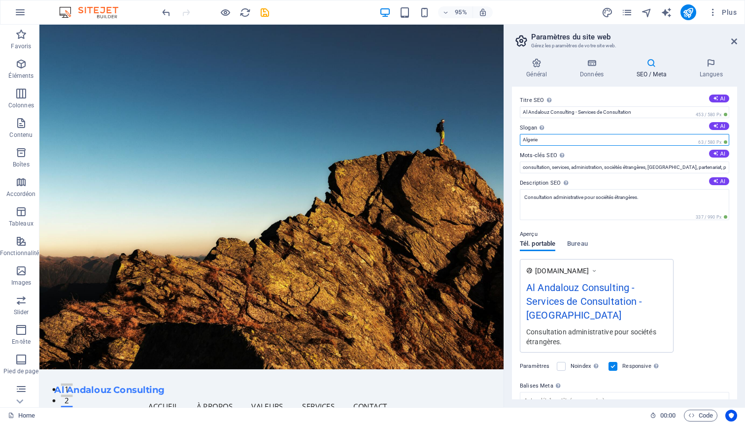
type input "Algerie"
click at [590, 126] on label "Slogan Le slogan de votre site web. AI" at bounding box center [624, 128] width 209 height 12
click at [590, 134] on input "Algerie" at bounding box center [624, 140] width 209 height 12
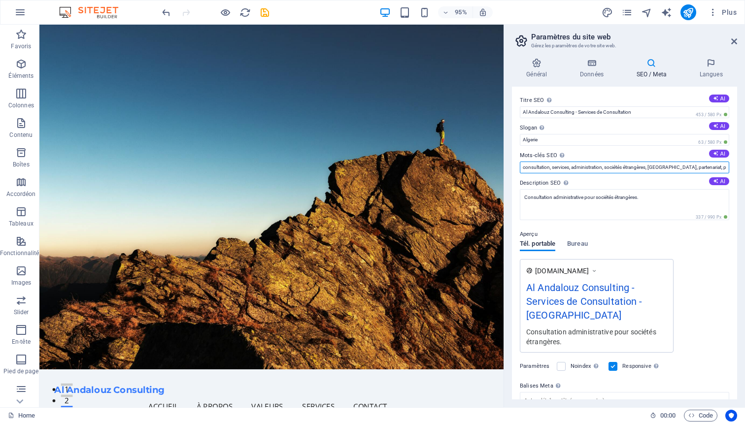
click at [597, 168] on input "consultation, services, administration, sociétés étrangères, [GEOGRAPHIC_DATA],…" at bounding box center [624, 168] width 209 height 12
click at [637, 181] on label "Description SEO Décrit le contenu de votre site web. C'est essentiel pour les m…" at bounding box center [624, 183] width 209 height 12
click at [637, 189] on textarea "Consultation administrative pour sociétés étrangères." at bounding box center [624, 204] width 209 height 31
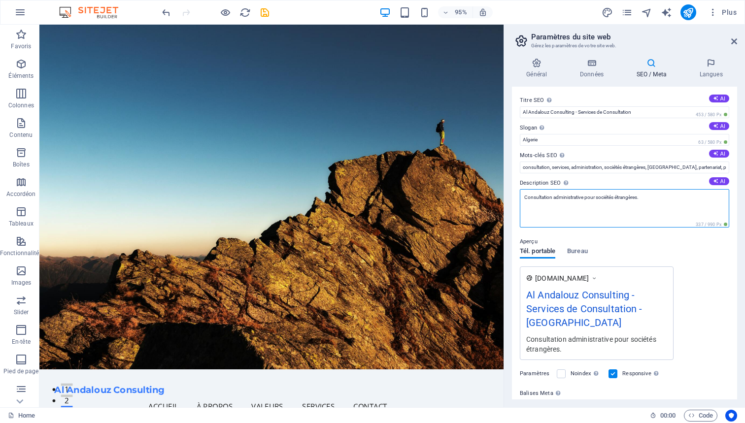
click at [555, 198] on textarea "Consultation administrative pour sociétés étrangères." at bounding box center [624, 208] width 209 height 38
type textarea "Consultation et gestion administrative pour sociétés étrangères."
click at [625, 243] on div "Aperçu Tél. portable Bureau [DOMAIN_NAME] [PERSON_NAME] Consulting - Services d…" at bounding box center [624, 294] width 209 height 132
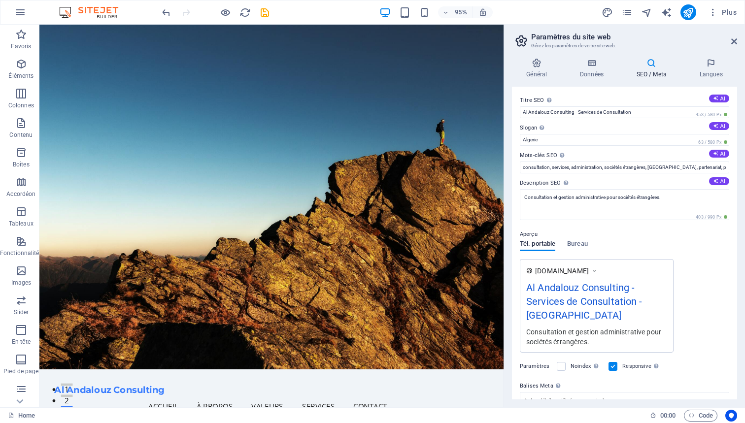
scroll to position [0, 0]
click at [676, 48] on h3 "Gérez les paramètres de votre site web." at bounding box center [624, 45] width 186 height 9
click at [524, 41] on icon at bounding box center [521, 41] width 15 height 14
click at [665, 14] on icon "text_generator" at bounding box center [666, 12] width 11 height 11
select select "English"
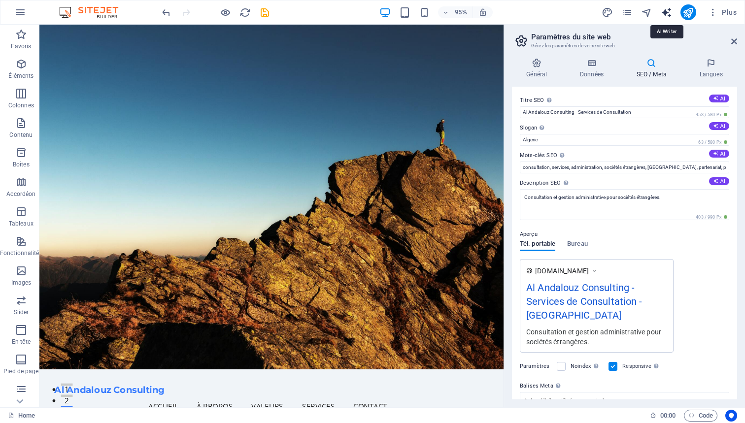
select select "English"
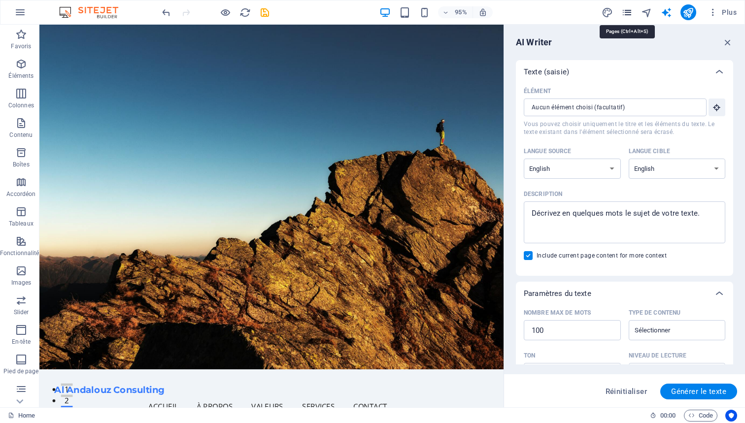
click at [630, 11] on icon "pages" at bounding box center [626, 12] width 11 height 11
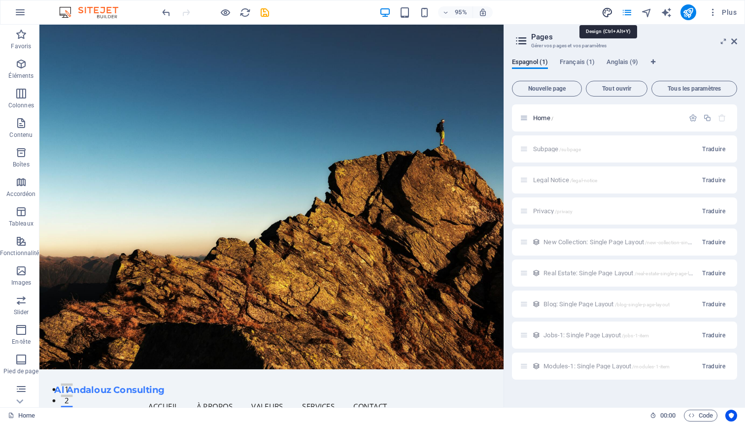
click at [609, 12] on icon "design" at bounding box center [607, 12] width 11 height 11
select select "px"
select select "200"
select select "px"
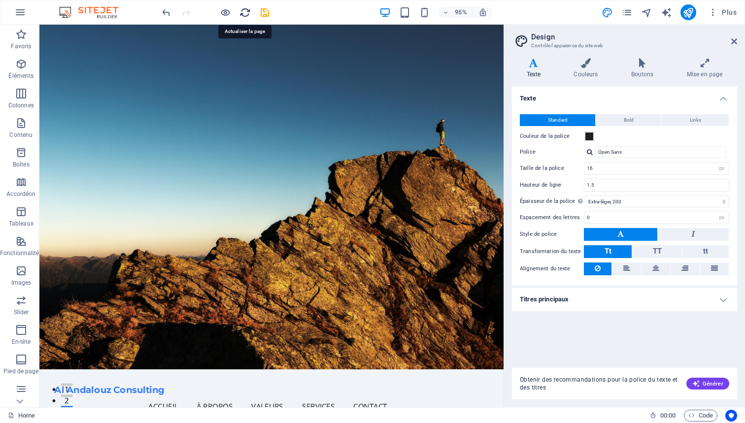
click at [247, 11] on icon "reload" at bounding box center [245, 12] width 11 height 11
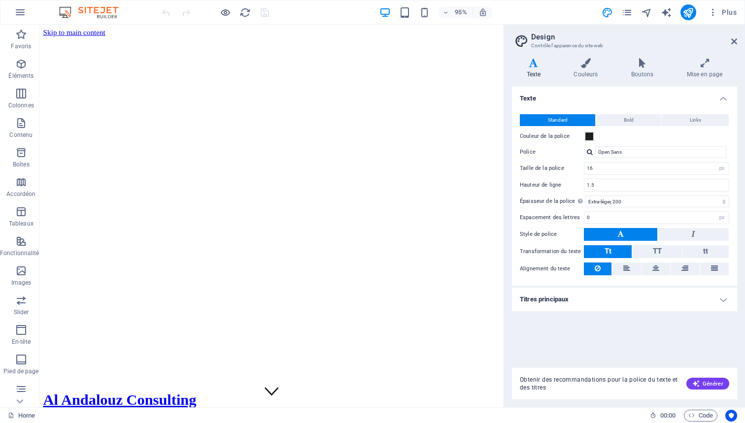
click at [289, 13] on div "95% Plus" at bounding box center [450, 12] width 581 height 16
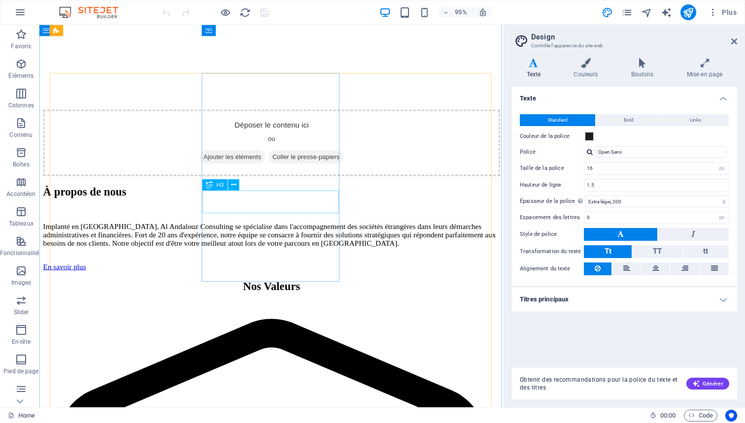
scroll to position [1314, 0]
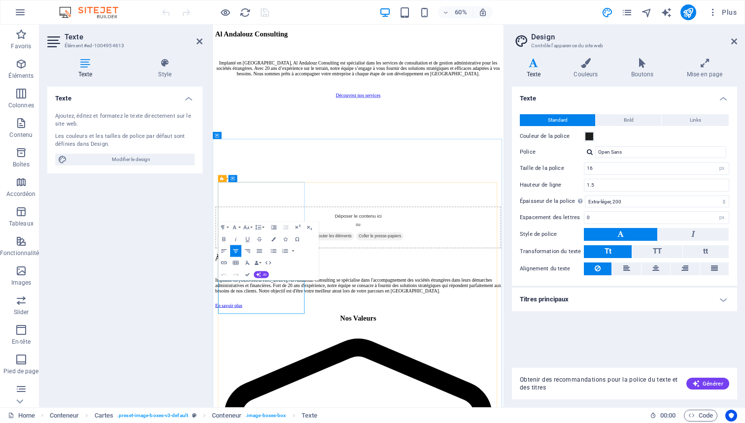
drag, startPoint x: 243, startPoint y: 457, endPoint x: 365, endPoint y: 496, distance: 127.3
click at [87, 62] on icon at bounding box center [85, 63] width 76 height 10
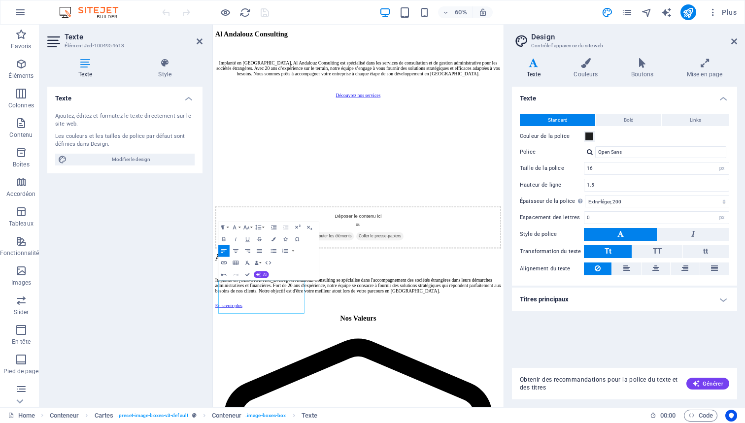
click at [149, 225] on div "Texte Ajoutez, éditez et formatez le texte directement sur le site web. Les cou…" at bounding box center [124, 243] width 155 height 313
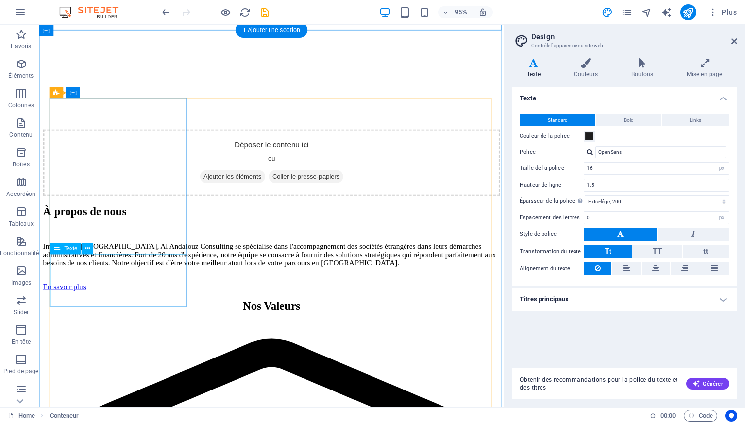
scroll to position [1288, 0]
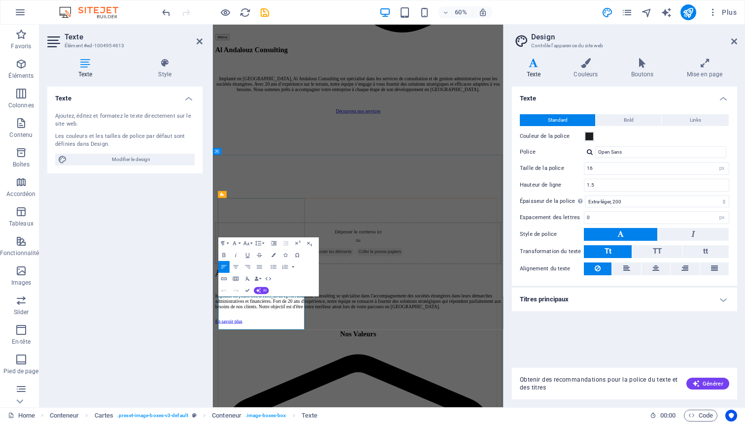
click at [234, 269] on icon "button" at bounding box center [235, 267] width 7 height 7
drag, startPoint x: 357, startPoint y: 521, endPoint x: 188, endPoint y: 434, distance: 190.4
click at [94, 106] on div "Ajoutez, éditez et formatez le texte directement sur le site web. Les couleurs …" at bounding box center [124, 138] width 155 height 69
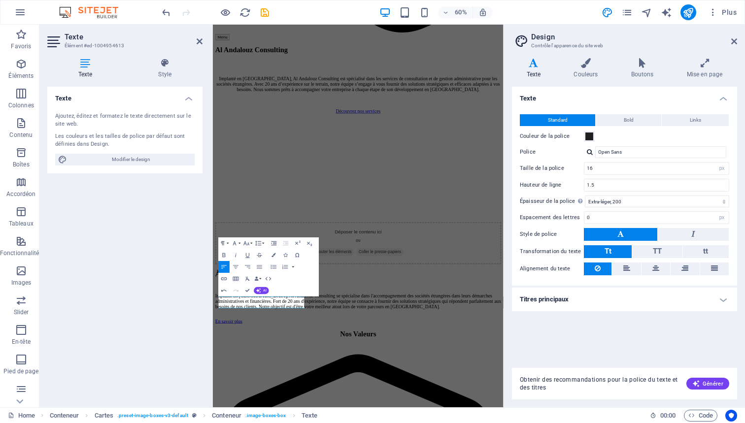
click at [94, 124] on div "Ajoutez, éditez et formatez le texte directement sur le site web." at bounding box center [124, 120] width 139 height 16
click at [188, 97] on h4 "Texte" at bounding box center [124, 96] width 155 height 18
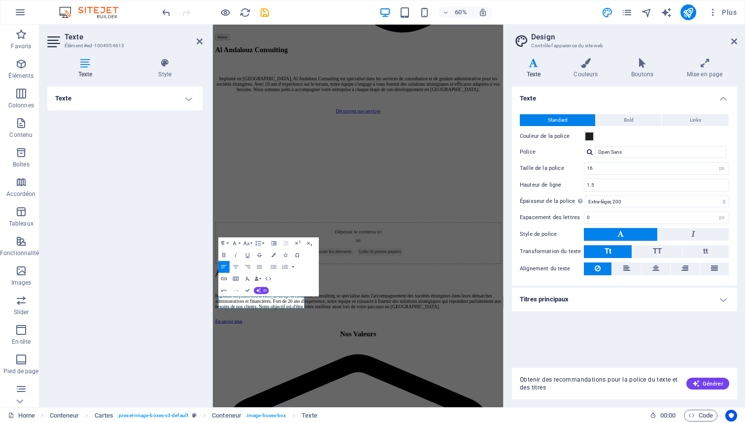
click at [188, 97] on h4 "Texte" at bounding box center [124, 99] width 155 height 24
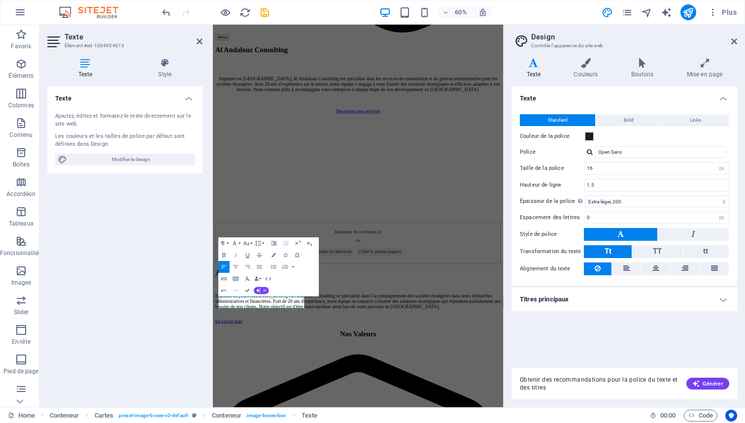
click at [94, 123] on div "Ajoutez, éditez et formatez le texte directement sur le site web." at bounding box center [124, 120] width 139 height 16
drag, startPoint x: 476, startPoint y: 327, endPoint x: 296, endPoint y: 487, distance: 240.9
click at [263, 291] on button "AI" at bounding box center [261, 290] width 15 height 7
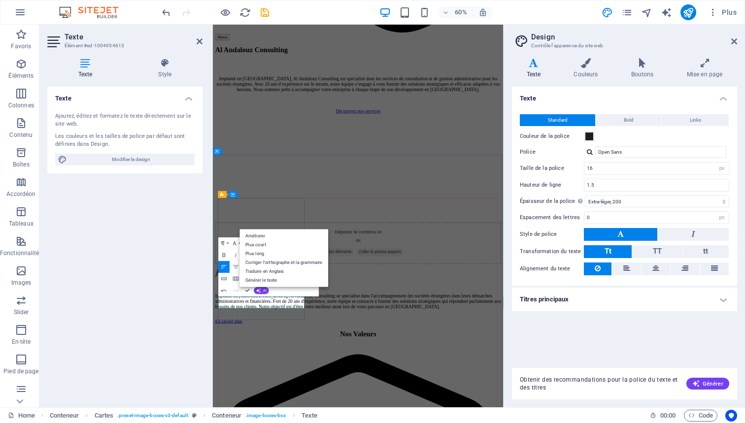
drag, startPoint x: 338, startPoint y: 521, endPoint x: 197, endPoint y: 434, distance: 165.3
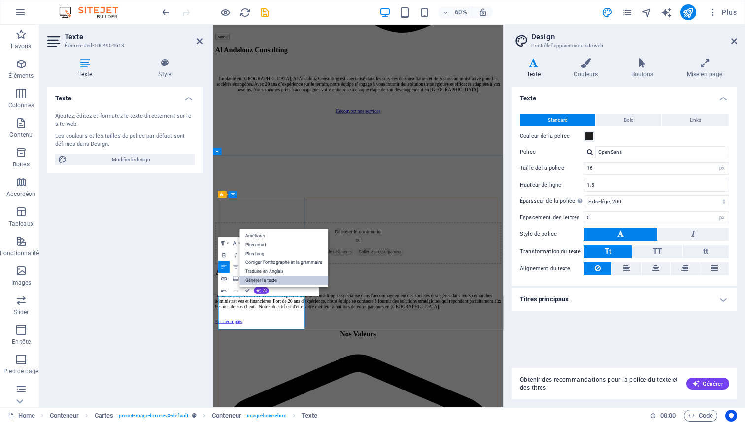
click at [270, 283] on link "Générer le texte" at bounding box center [284, 280] width 89 height 9
select select "English"
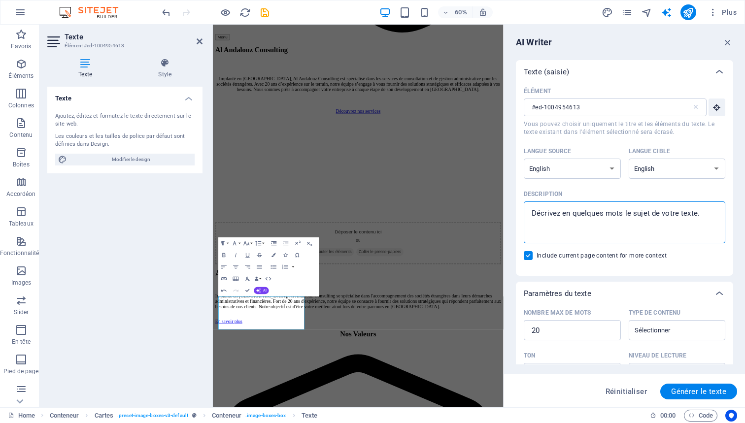
drag, startPoint x: 587, startPoint y: 234, endPoint x: 533, endPoint y: 197, distance: 65.2
click at [533, 196] on label "Description x ​" at bounding box center [625, 215] width 202 height 57
click at [533, 206] on textarea "Description x ​" at bounding box center [625, 222] width 192 height 32
drag, startPoint x: 348, startPoint y: 520, endPoint x: 161, endPoint y: 429, distance: 208.3
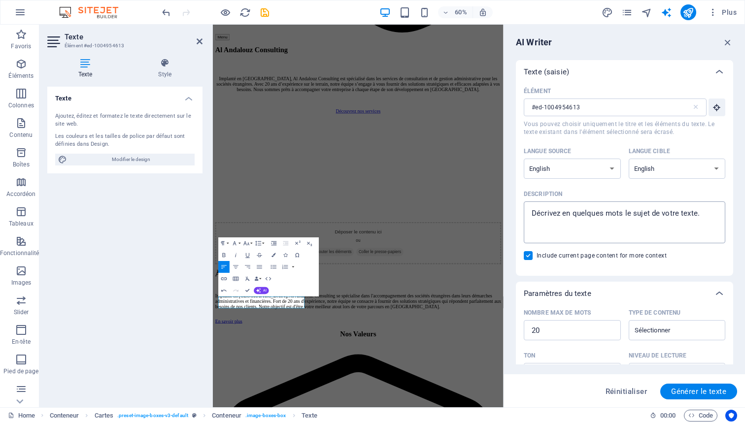
type textarea "x"
click at [555, 226] on textarea "Description x ​" at bounding box center [625, 222] width 192 height 32
drag, startPoint x: 540, startPoint y: 214, endPoint x: 698, endPoint y: 224, distance: 158.0
click at [698, 224] on textarea "Description x ​" at bounding box center [625, 222] width 192 height 32
type textarea "Plus de 15 ans d'expérience en conseil international et développement d'affaire…"
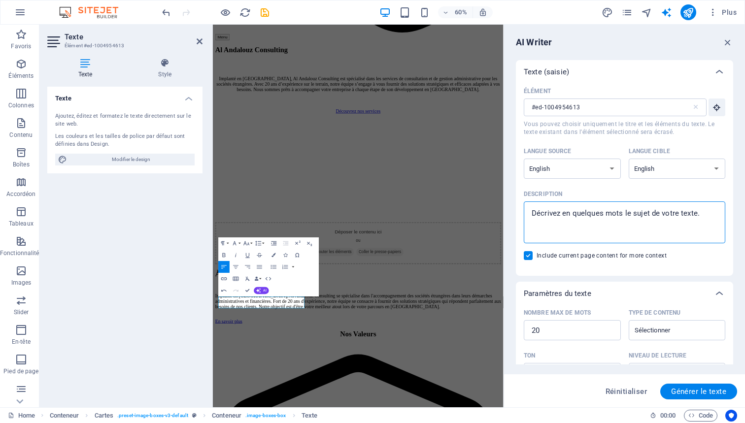
type textarea "x"
type textarea "Plus de 15 ans d'expérience en conseil international et développement d'affaire…"
type textarea "x"
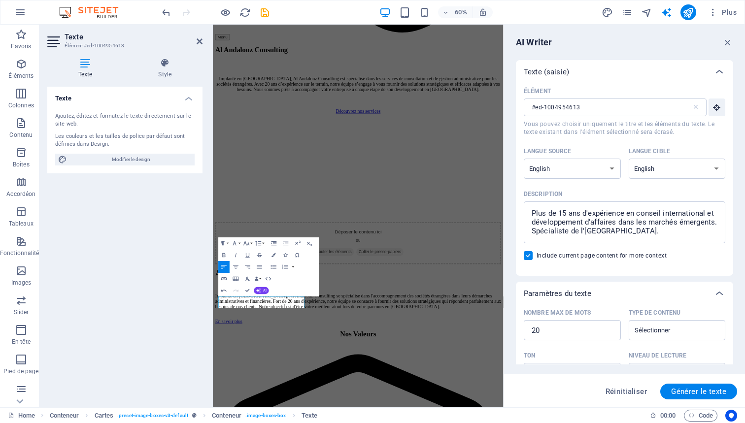
click at [704, 256] on label "Include current page content for more context" at bounding box center [625, 255] width 202 height 9
click at [537, 256] on input "Include current page content for more context" at bounding box center [530, 255] width 13 height 9
click at [524, 257] on span at bounding box center [528, 255] width 9 height 9
click at [524, 257] on input "Include current page content for more context" at bounding box center [530, 255] width 13 height 9
checkbox input "true"
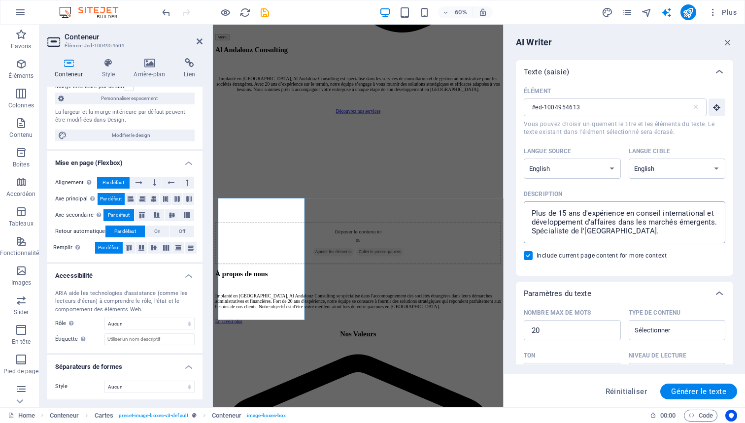
scroll to position [96, 0]
drag, startPoint x: 904, startPoint y: 254, endPoint x: 687, endPoint y: 302, distance: 221.5
type textarea "x"
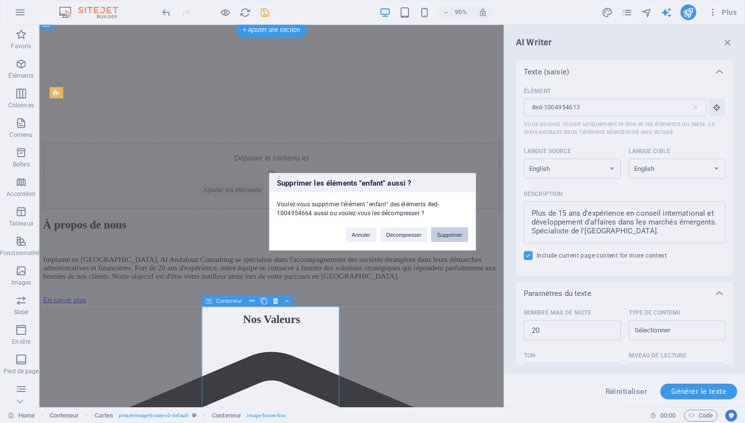
click at [462, 237] on button "Supprimer" at bounding box center [449, 234] width 37 height 15
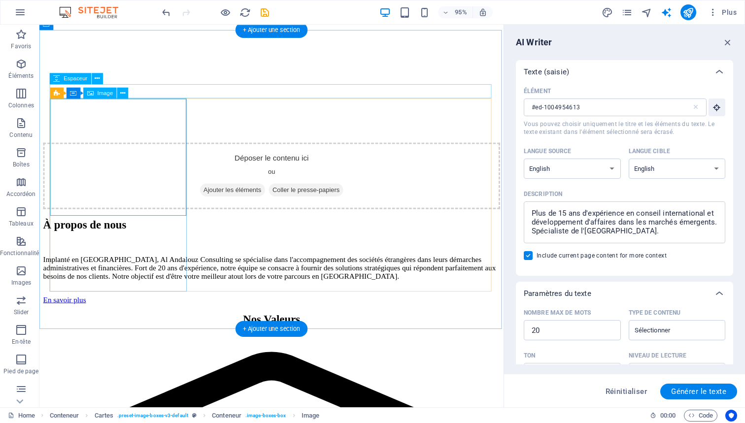
click at [100, 92] on span "Image" at bounding box center [106, 92] width 16 height 5
click at [98, 95] on span "Image" at bounding box center [106, 92] width 16 height 5
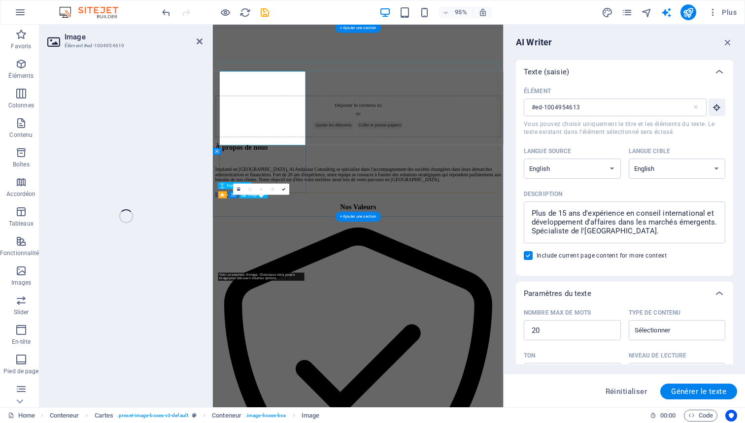
select select "vw"
select select "px"
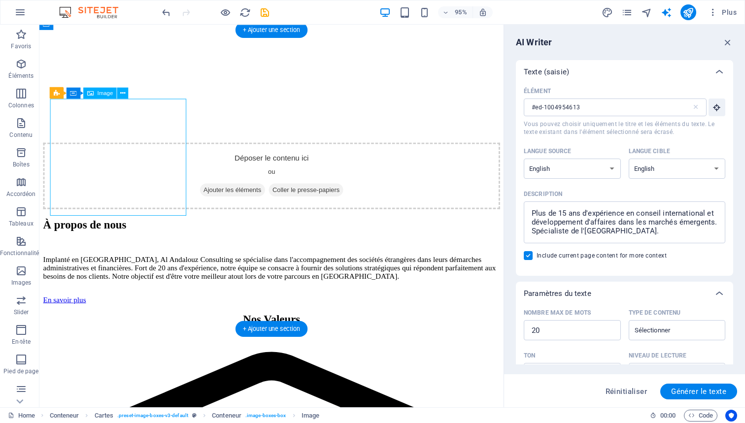
select select "vw"
select select "px"
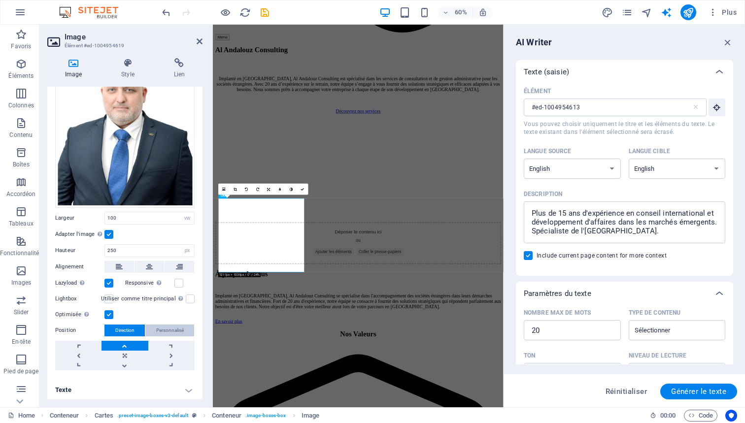
scroll to position [87, 0]
click at [123, 352] on link at bounding box center [125, 356] width 46 height 10
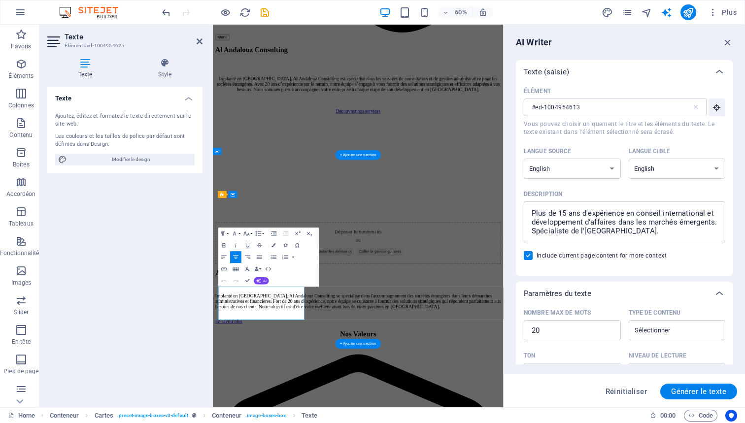
type input "#ed-1004954625"
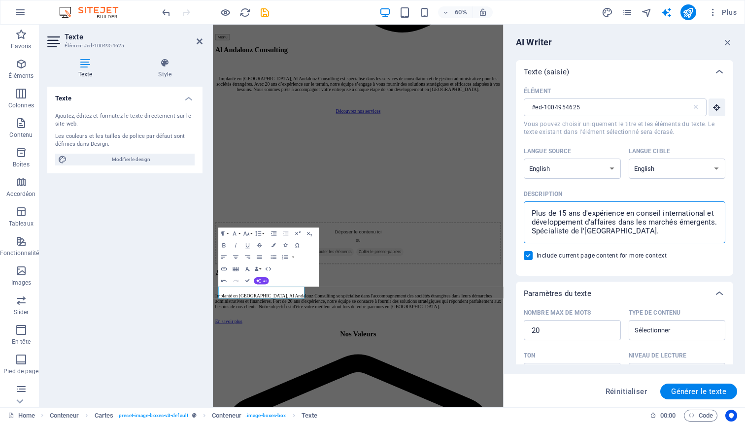
drag, startPoint x: 676, startPoint y: 229, endPoint x: 534, endPoint y: 208, distance: 143.4
click at [534, 208] on textarea "Plus de 15 ans d'expérience en conseil international et développement d'affaire…" at bounding box center [625, 222] width 192 height 32
type textarea "x"
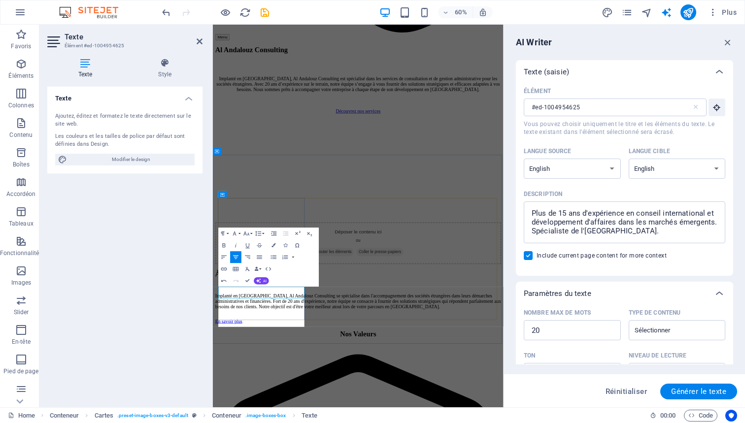
scroll to position [685, 4]
click at [259, 281] on icon "button" at bounding box center [258, 280] width 5 height 5
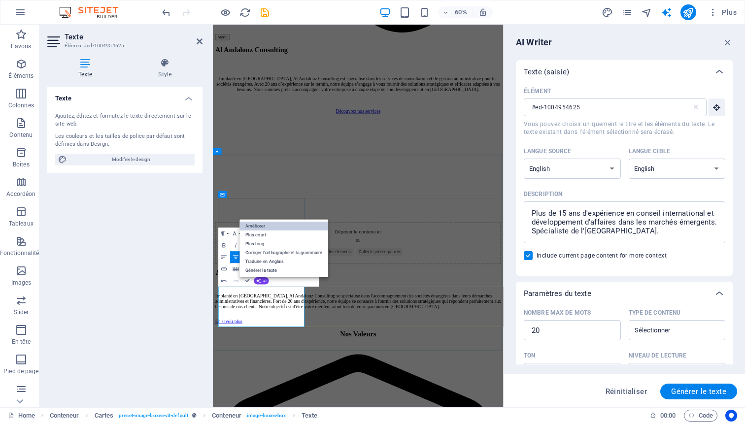
click at [270, 227] on link "Améliorer" at bounding box center [284, 226] width 89 height 9
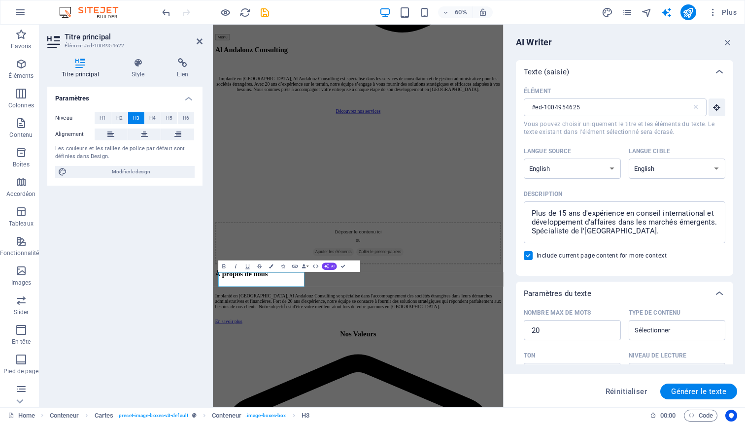
type input "#ed-1004954622"
drag, startPoint x: 297, startPoint y: 452, endPoint x: 266, endPoint y: 452, distance: 30.6
click at [326, 265] on icon "button" at bounding box center [326, 266] width 5 height 5
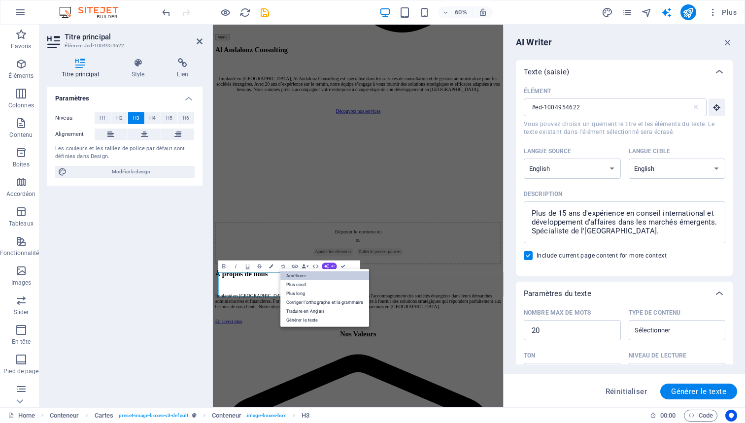
click at [303, 273] on link "Améliorer" at bounding box center [324, 276] width 89 height 9
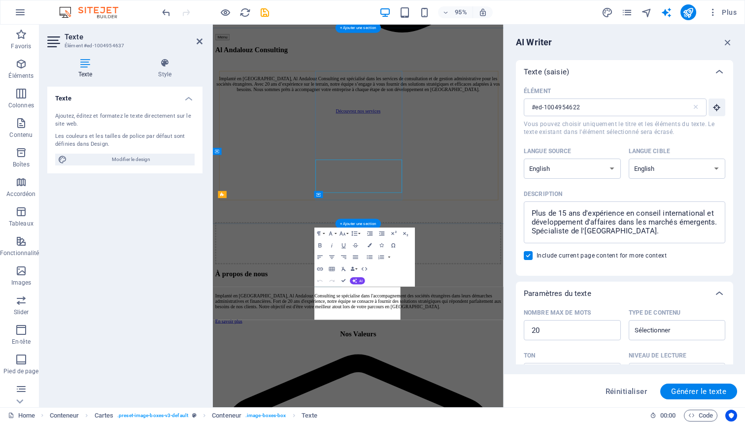
type input "#ed-1004954637"
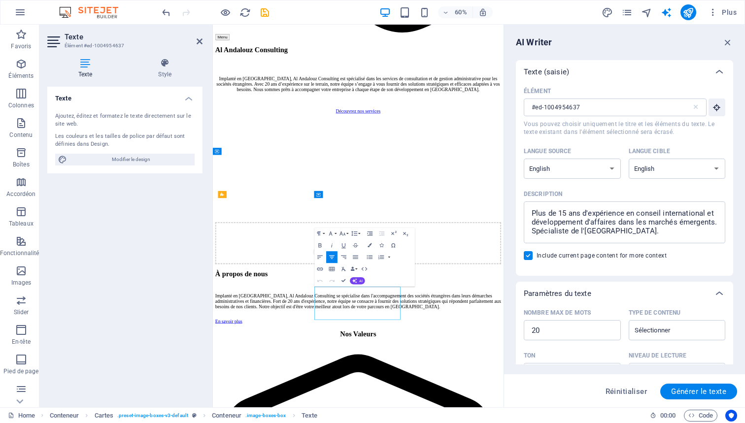
drag, startPoint x: 520, startPoint y: 504, endPoint x: 445, endPoint y: 484, distance: 77.9
drag, startPoint x: 396, startPoint y: 467, endPoint x: 532, endPoint y: 513, distance: 142.9
click at [359, 279] on button "AI" at bounding box center [357, 280] width 15 height 7
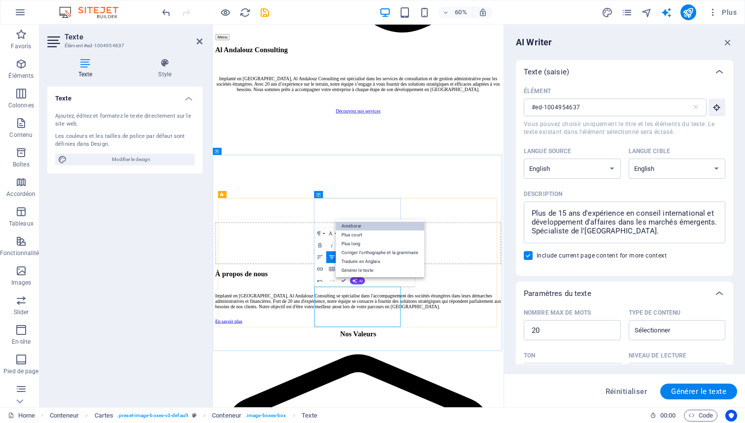
click at [361, 227] on link "Améliorer" at bounding box center [380, 226] width 89 height 9
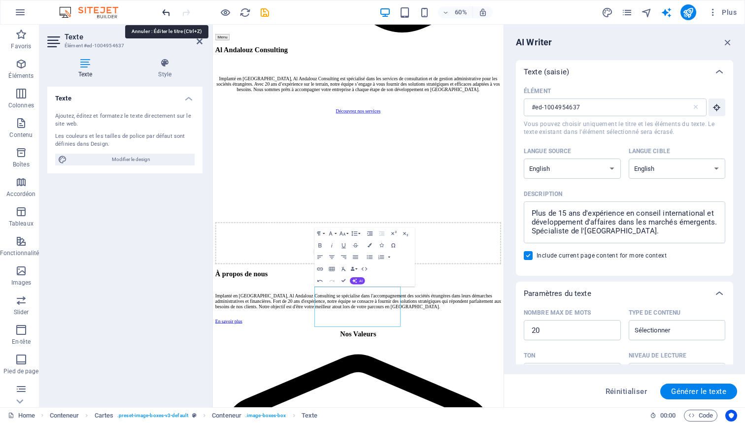
click at [167, 12] on icon "undo" at bounding box center [166, 12] width 11 height 11
click at [167, 11] on icon "undo" at bounding box center [166, 12] width 11 height 11
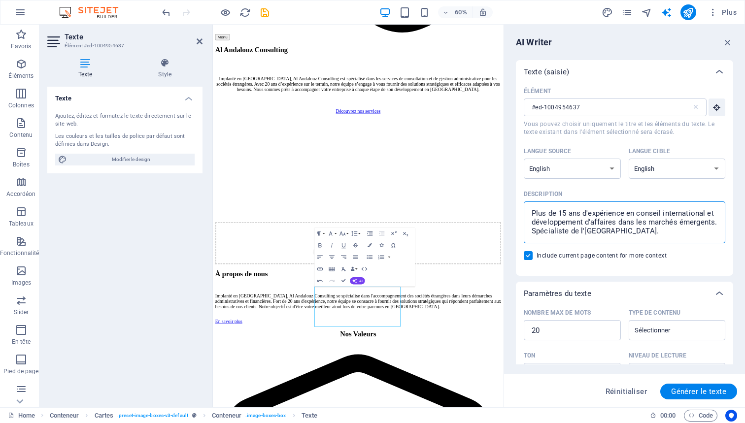
drag, startPoint x: 898, startPoint y: 258, endPoint x: 687, endPoint y: 305, distance: 216.4
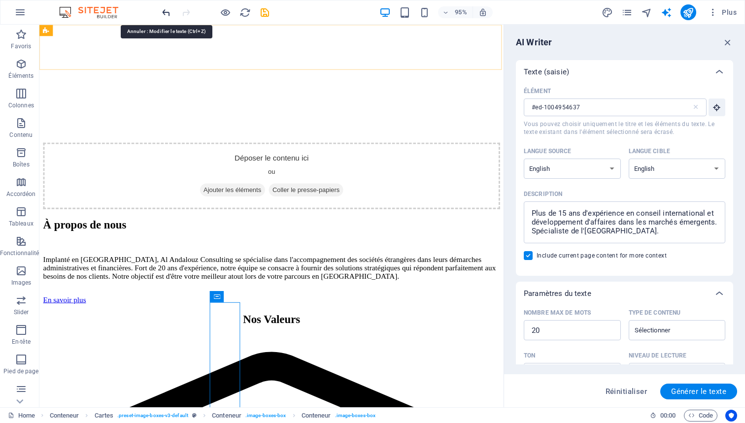
click at [169, 14] on icon "undo" at bounding box center [166, 12] width 11 height 11
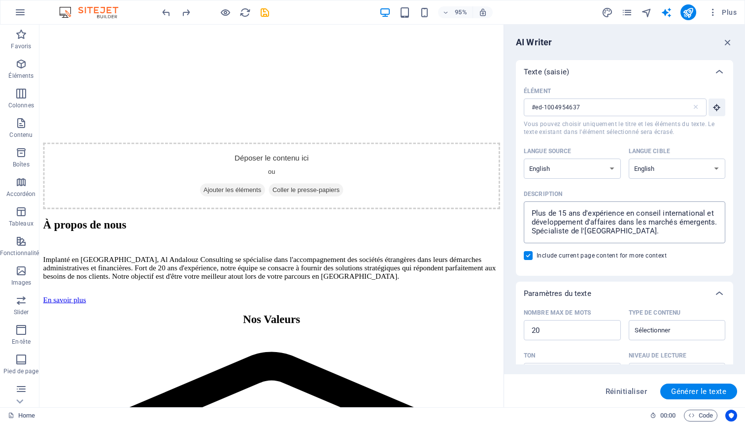
type textarea "x"
click at [683, 232] on textarea "Plus de 15 ans d'expérience en conseil international et développement d'affaire…" at bounding box center [625, 222] width 192 height 32
drag, startPoint x: 683, startPoint y: 232, endPoint x: 532, endPoint y: 207, distance: 152.4
click at [532, 207] on textarea "Plus de 15 ans d'expérience en conseil international et développement d'affaire…" at bounding box center [625, 222] width 192 height 32
paste textarea "Experte en gestion administrative et opérations d'entreprise. Spécialisée dans …"
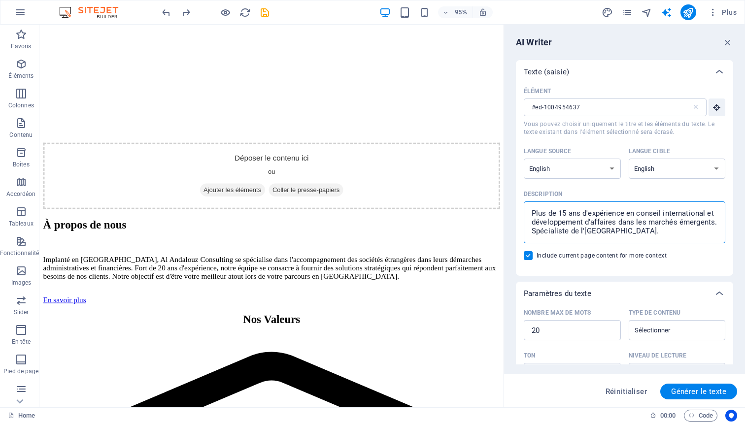
type textarea "Experte en gestion administrative et opérations d'entreprise. Spécialisée dans …"
type textarea "x"
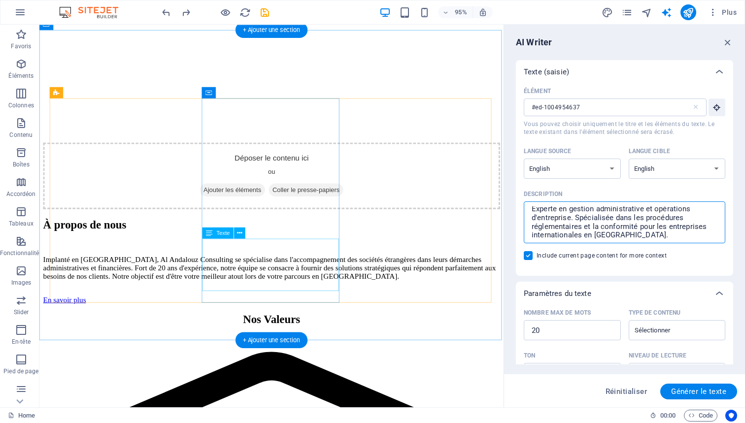
type textarea "Experte en gestion administrative et opérations d'entreprise. Spécialisée dans …"
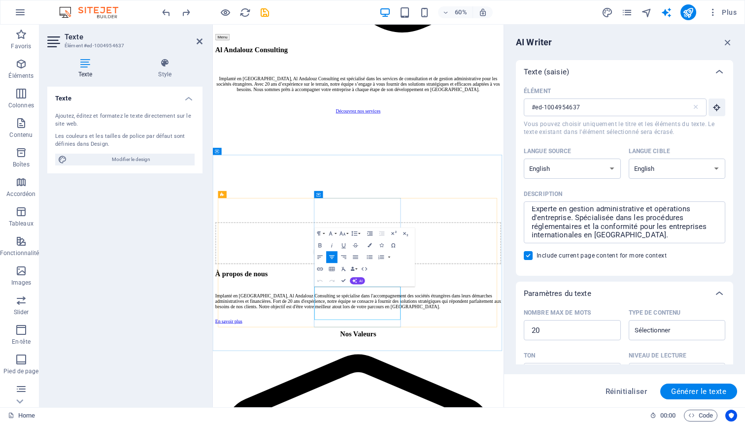
drag, startPoint x: 518, startPoint y: 504, endPoint x: 405, endPoint y: 464, distance: 120.2
drag, startPoint x: 399, startPoint y: 466, endPoint x: 531, endPoint y: 521, distance: 143.1
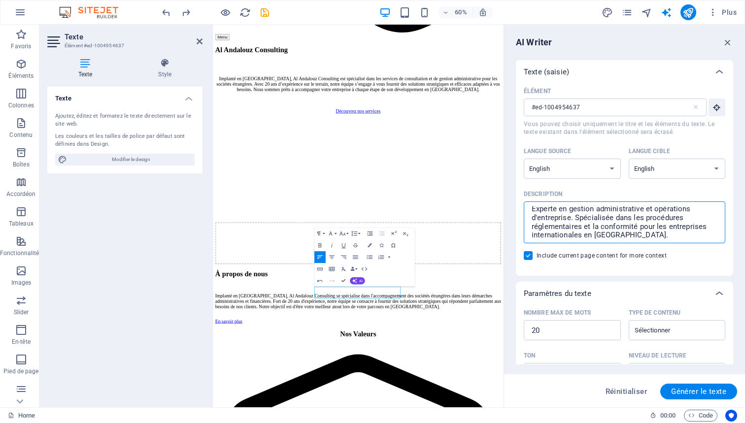
scroll to position [0, 0]
drag, startPoint x: 621, startPoint y: 234, endPoint x: 524, endPoint y: 202, distance: 102.4
click at [524, 202] on div "Experte en gestion administrative et opérations d'entreprise. Spécialisée dans …" at bounding box center [625, 223] width 202 height 42
click at [529, 206] on textarea "Experte en gestion administrative et opérations d'entreprise. Spécialisée dans …" at bounding box center [625, 222] width 192 height 32
type textarea "x"
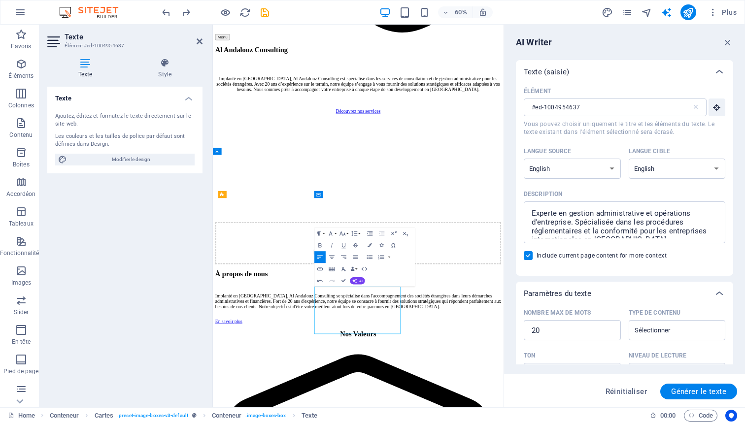
scroll to position [1031, 2]
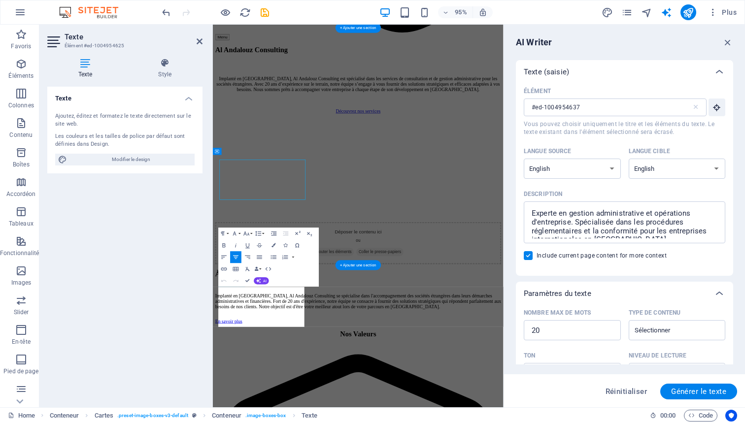
type input "#ed-1004954625"
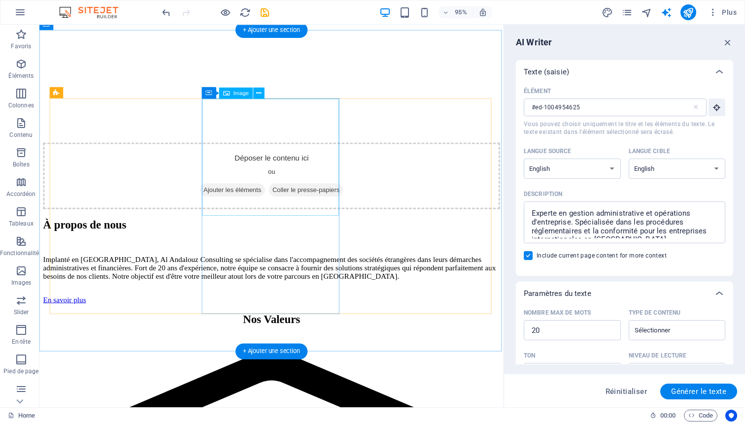
select select "vw"
select select "px"
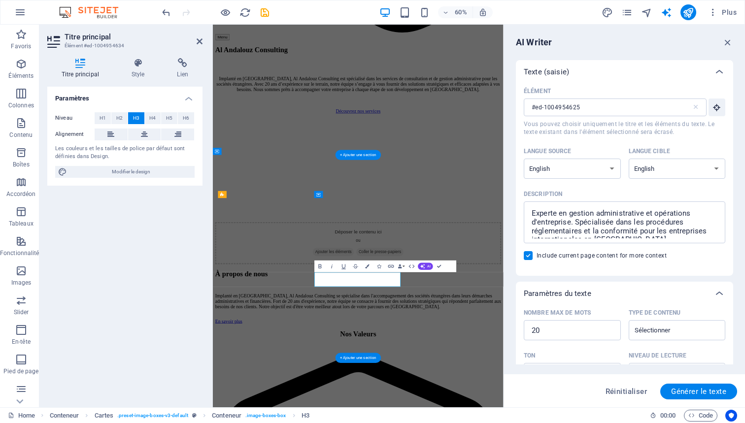
type input "#ed-1004954634"
click at [425, 267] on icon "button" at bounding box center [422, 266] width 5 height 5
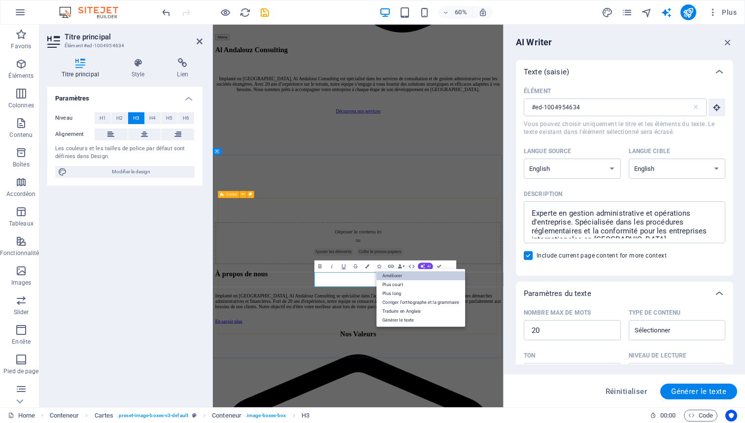
click at [396, 276] on link "Améliorer" at bounding box center [421, 276] width 89 height 9
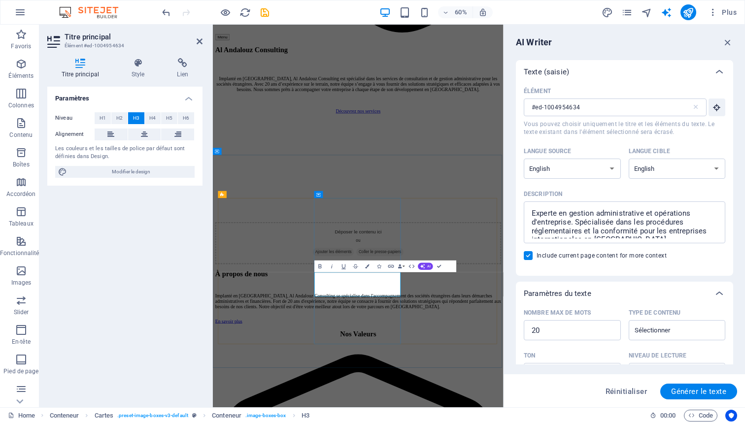
drag, startPoint x: 436, startPoint y: 454, endPoint x: 509, endPoint y: 467, distance: 73.5
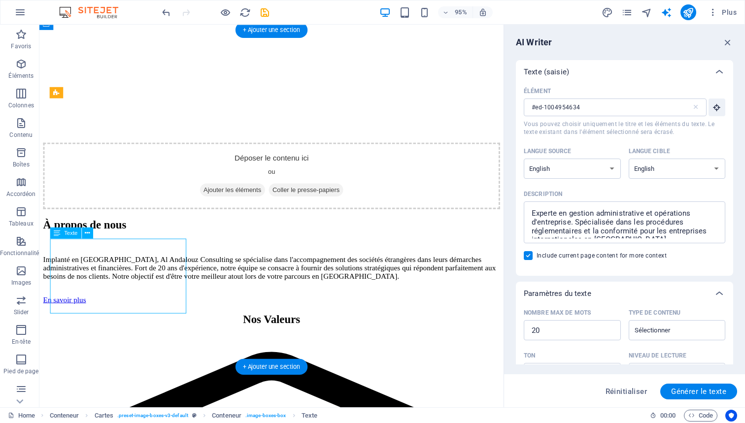
drag, startPoint x: 147, startPoint y: 319, endPoint x: 147, endPoint y: 328, distance: 8.9
drag, startPoint x: 150, startPoint y: 295, endPoint x: 148, endPoint y: 323, distance: 27.7
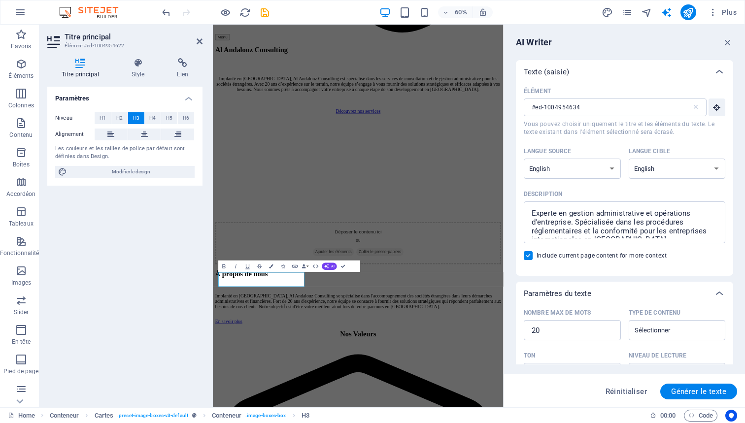
type input "#ed-1004954622"
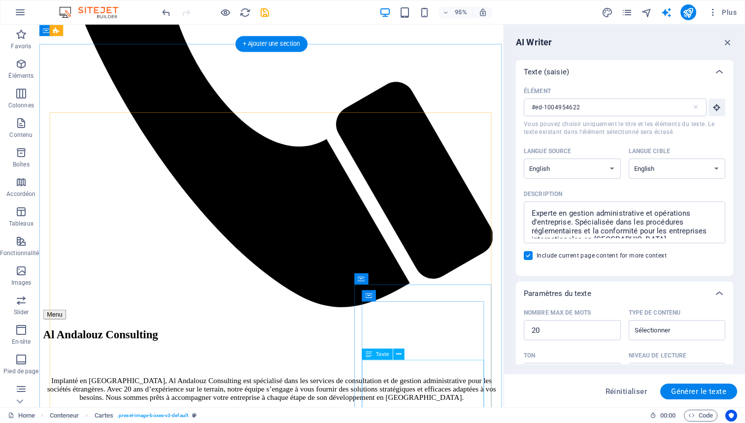
scroll to position [780, 0]
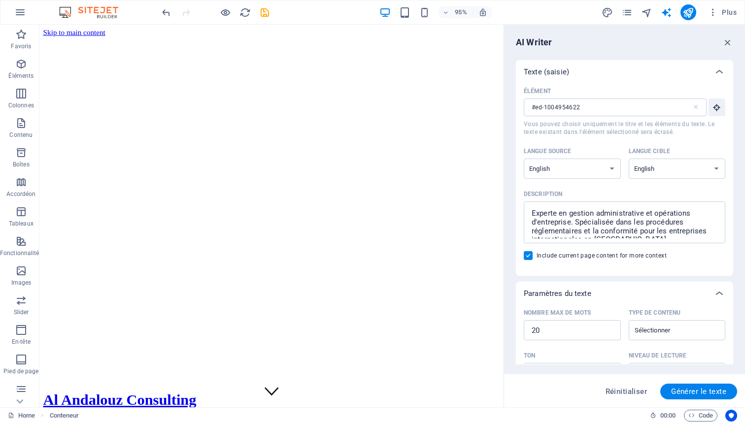
scroll to position [0, 0]
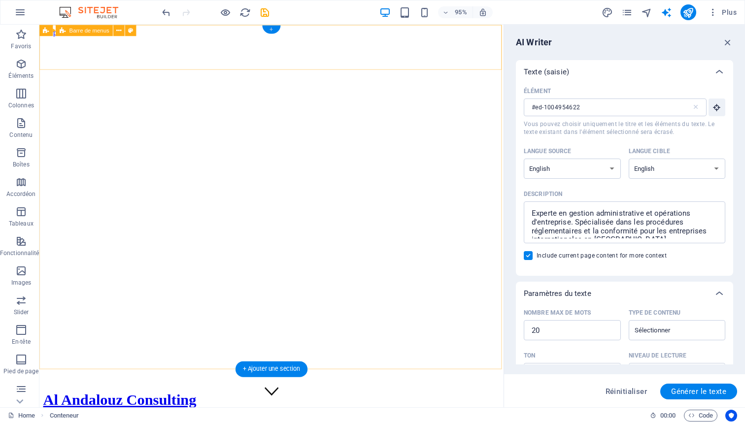
click at [272, 30] on div "+" at bounding box center [271, 29] width 18 height 8
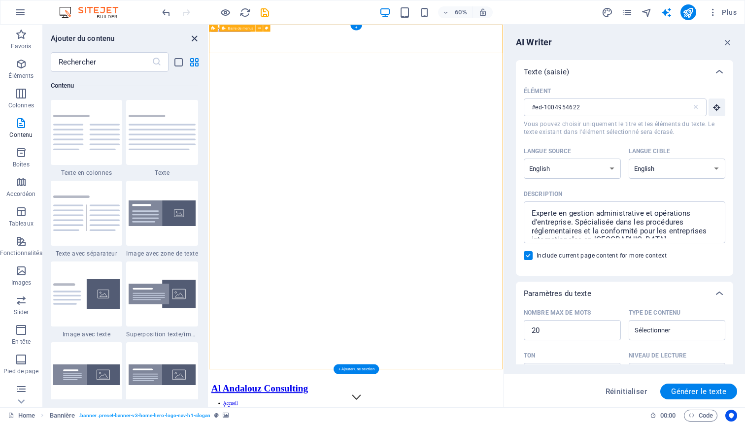
click at [195, 38] on icon "close panel" at bounding box center [194, 38] width 11 height 11
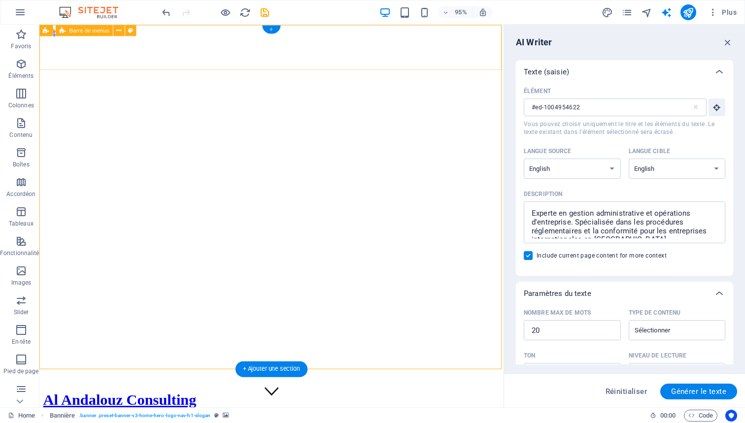
click at [272, 30] on div "+" at bounding box center [271, 29] width 18 height 8
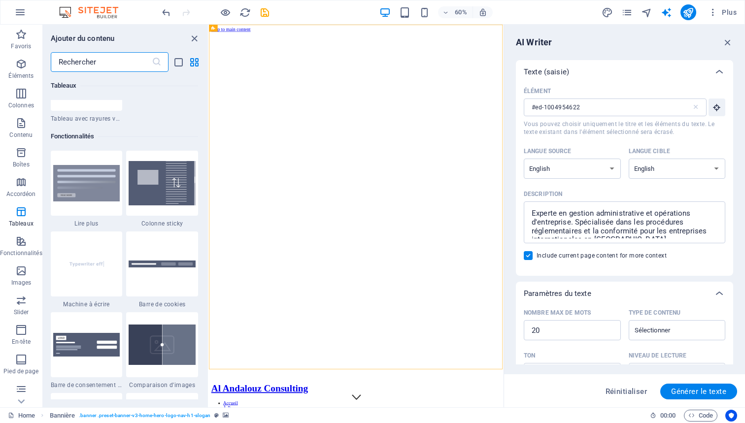
scroll to position [3799, 0]
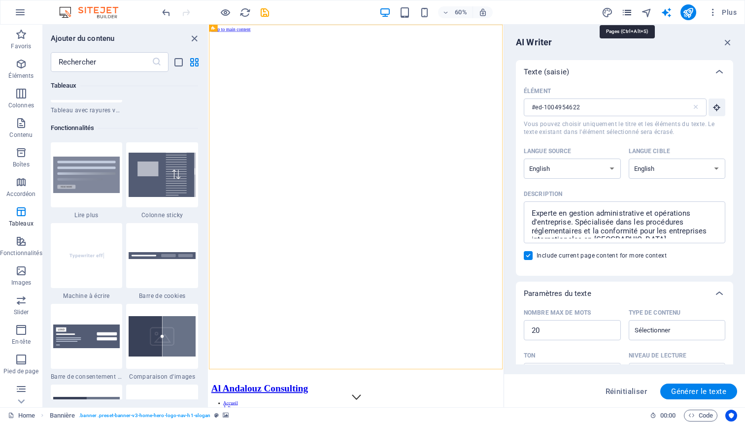
click at [626, 13] on icon "pages" at bounding box center [626, 12] width 11 height 11
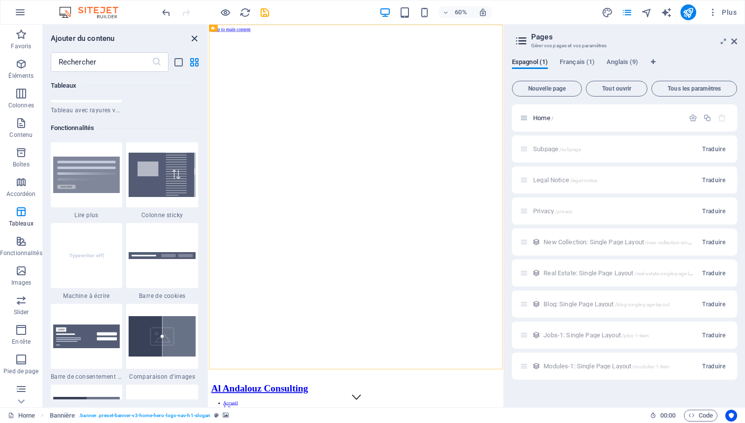
click at [195, 35] on icon "close panel" at bounding box center [194, 38] width 11 height 11
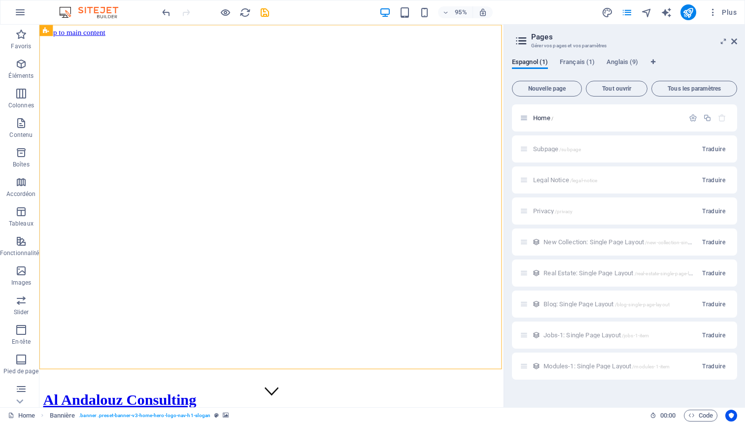
click at [571, 248] on div "New Collection: Single Page Layout /new-collection-single-page-layout Traduire" at bounding box center [624, 242] width 225 height 27
click at [563, 243] on div "New Collection: Single Page Layout /new-collection-single-page-layout Traduire" at bounding box center [624, 242] width 225 height 27
click at [523, 242] on div "New Collection: Single Page Layout /new-collection-single-page-layout Traduire" at bounding box center [624, 242] width 225 height 27
click at [654, 61] on icon "Onglets langues" at bounding box center [653, 62] width 4 height 6
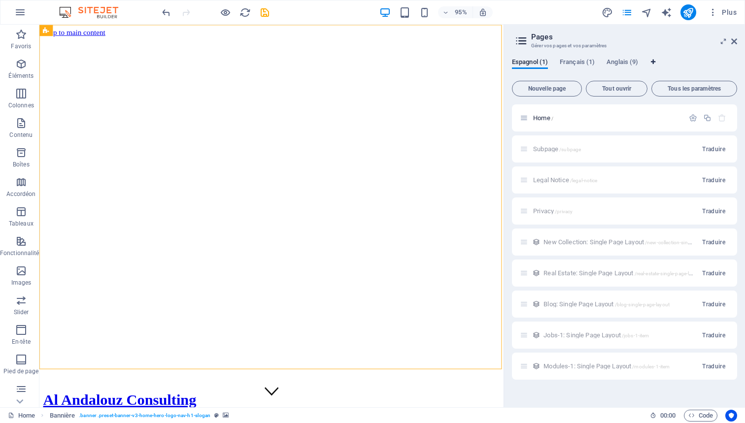
select select "42"
select select "50"
select select "7"
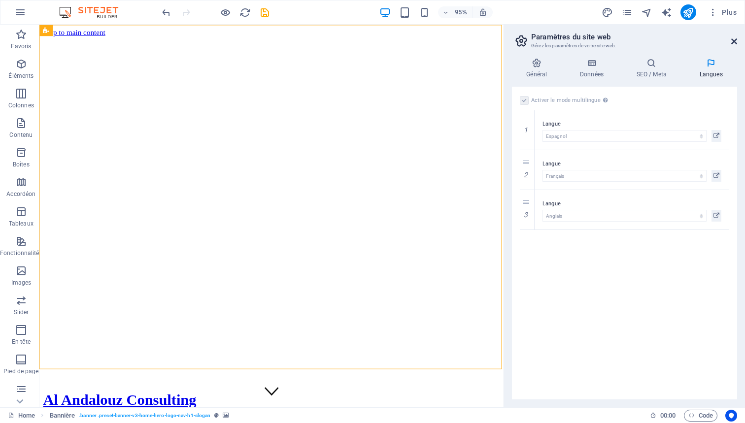
click at [733, 43] on icon at bounding box center [734, 41] width 6 height 8
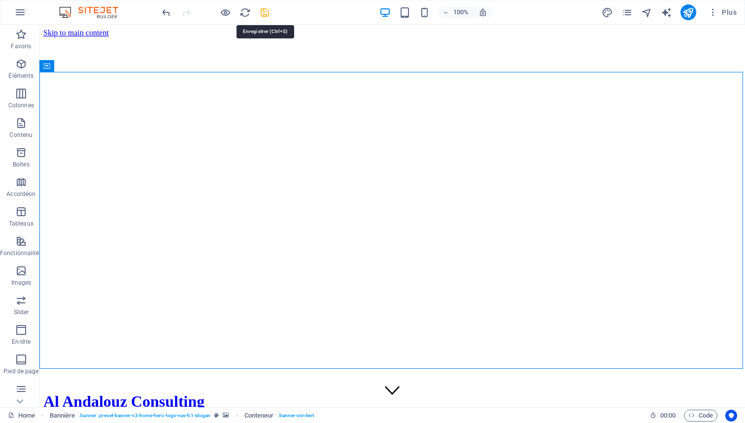
click at [264, 11] on icon "save" at bounding box center [264, 12] width 11 height 11
checkbox input "false"
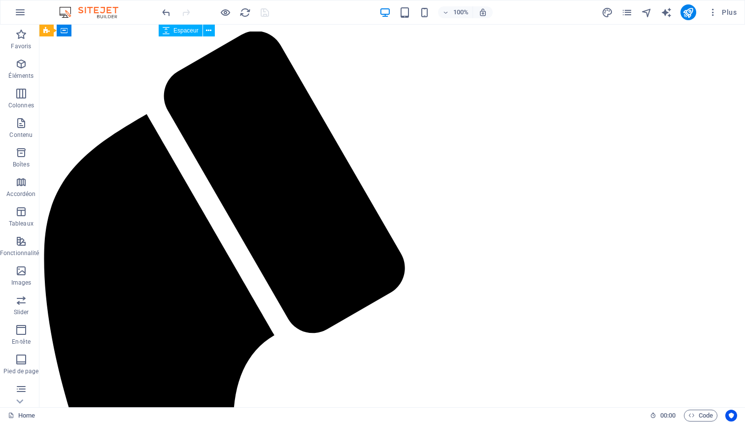
scroll to position [453, 0]
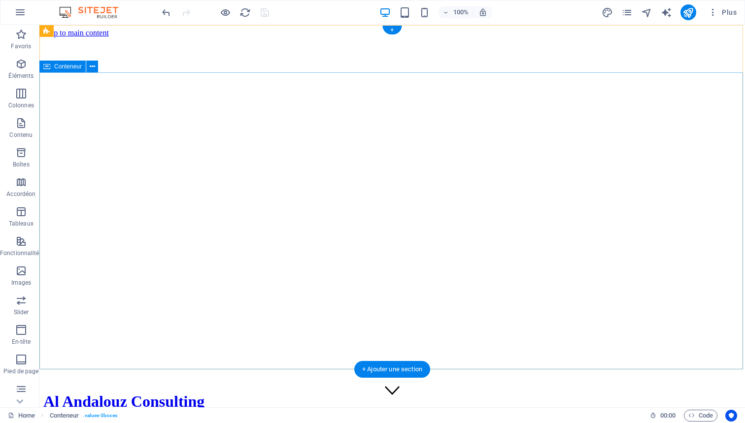
scroll to position [0, 0]
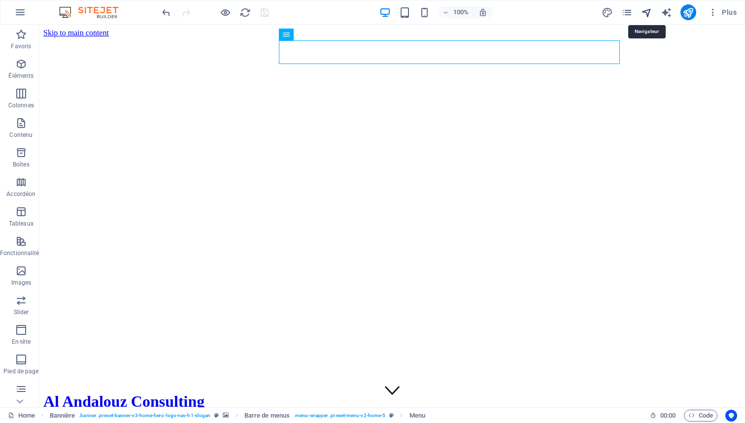
click at [648, 12] on icon "navigator" at bounding box center [646, 12] width 11 height 11
select select "18130284-en"
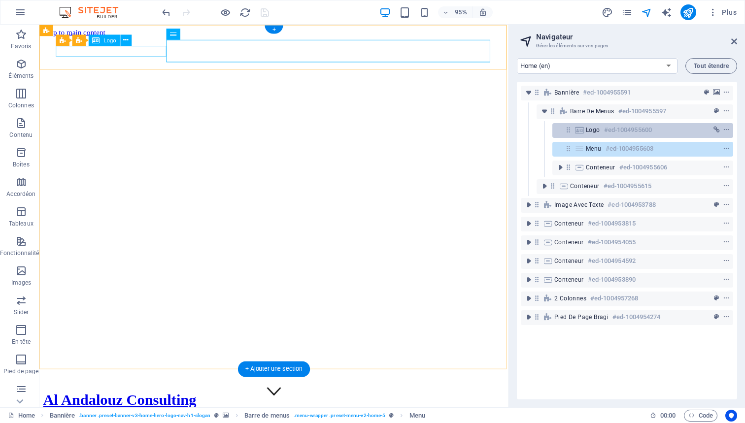
click at [599, 131] on span "Logo" at bounding box center [593, 130] width 14 height 8
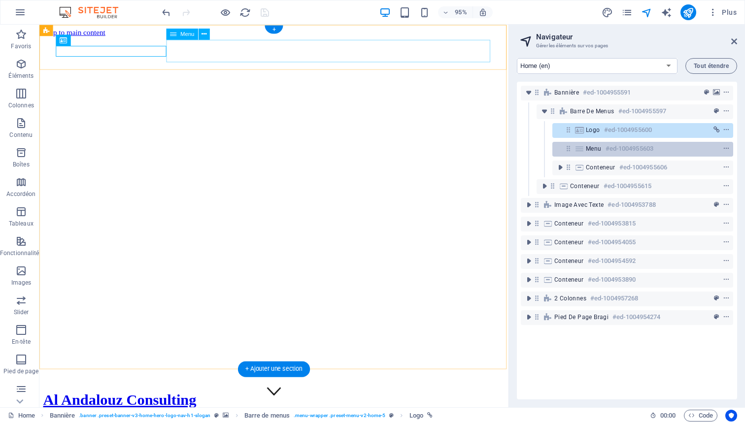
click at [615, 145] on h6 "#ed-1004955603" at bounding box center [630, 149] width 48 height 12
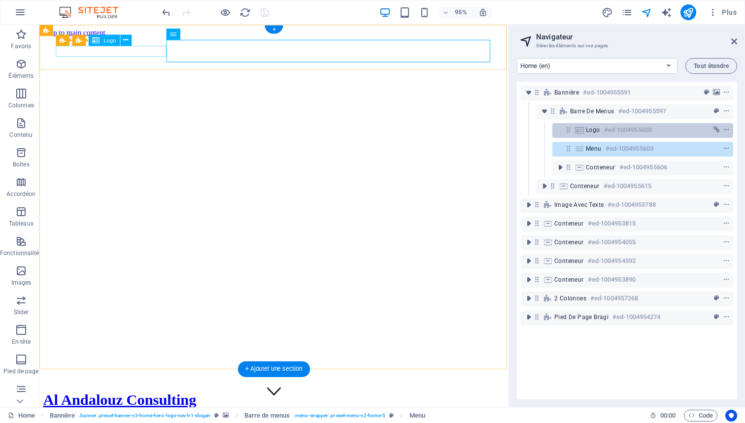
click at [618, 133] on h6 "#ed-1004955600" at bounding box center [628, 130] width 48 height 12
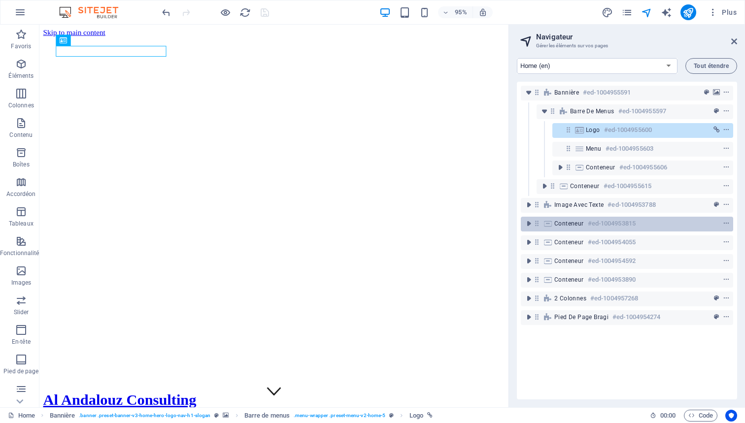
click at [597, 229] on h6 "#ed-1004953815" at bounding box center [612, 224] width 48 height 12
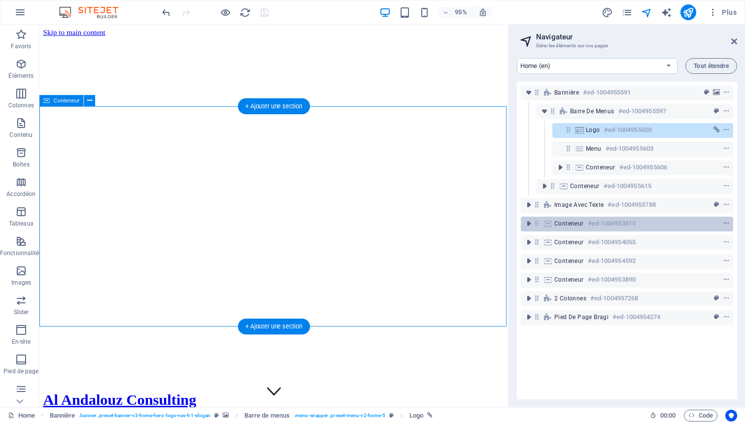
scroll to position [536, 0]
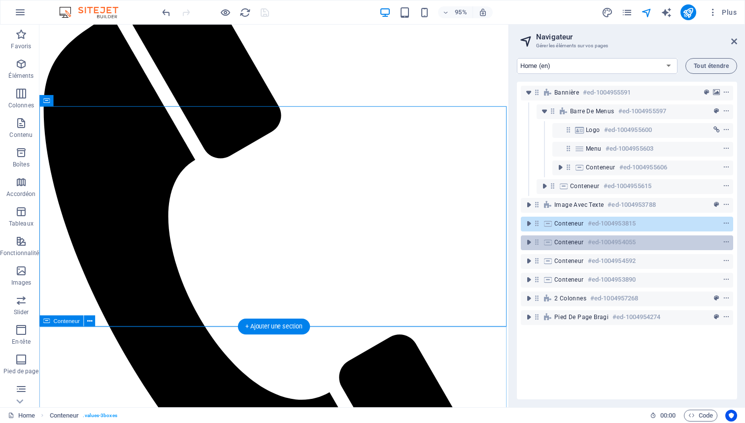
click at [592, 243] on h6 "#ed-1004954055" at bounding box center [612, 243] width 48 height 12
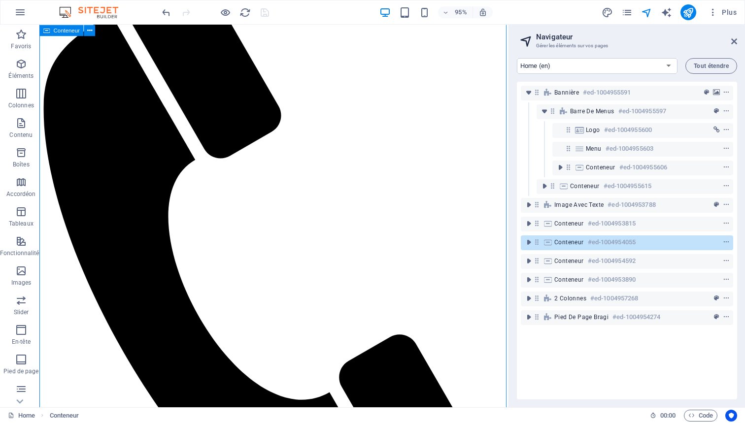
scroll to position [872, 0]
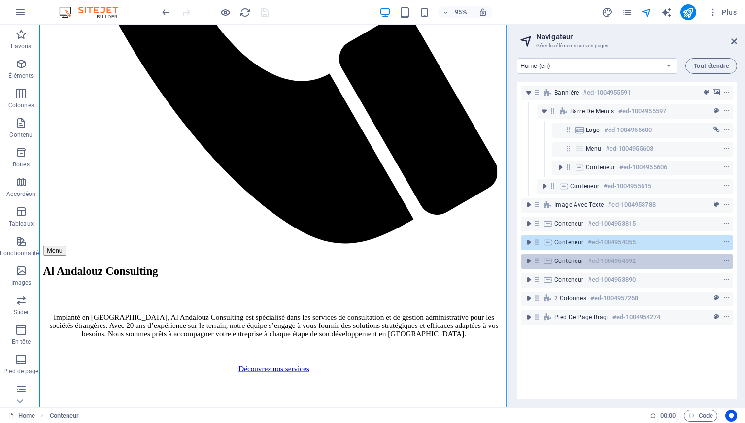
click at [593, 258] on h6 "#ed-1004954592" at bounding box center [612, 261] width 48 height 12
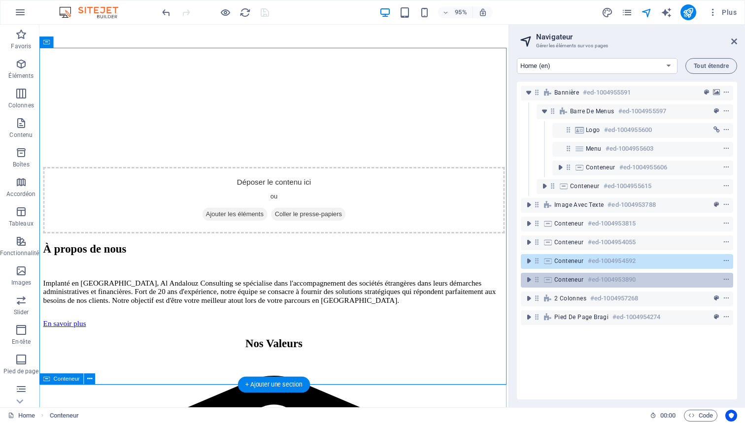
click at [595, 278] on h6 "#ed-1004953890" at bounding box center [612, 280] width 48 height 12
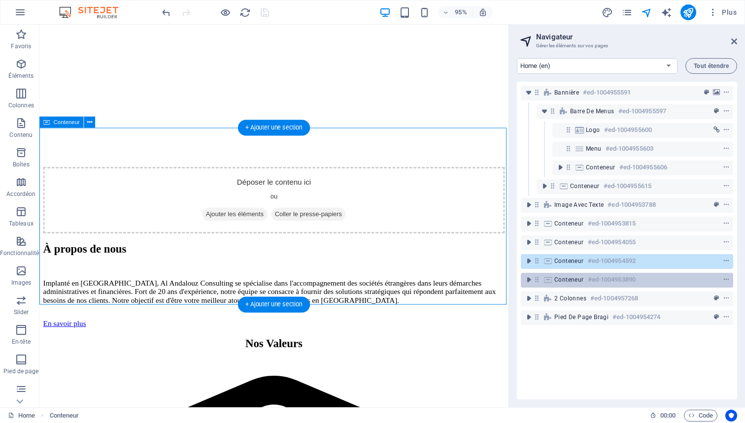
scroll to position [1540, 0]
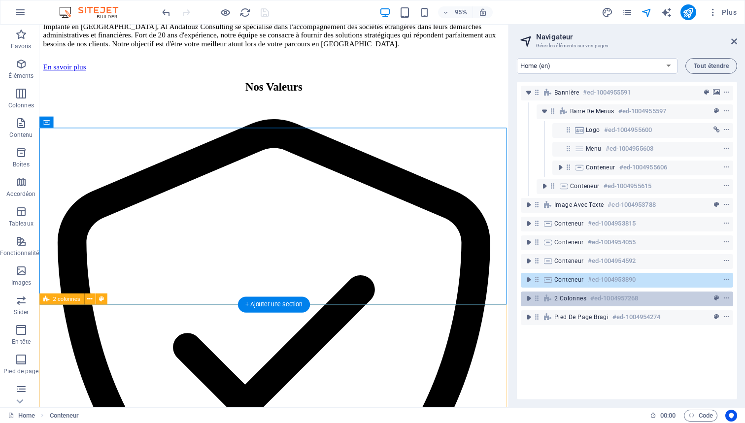
click at [601, 295] on h6 "#ed-1004957268" at bounding box center [614, 299] width 48 height 12
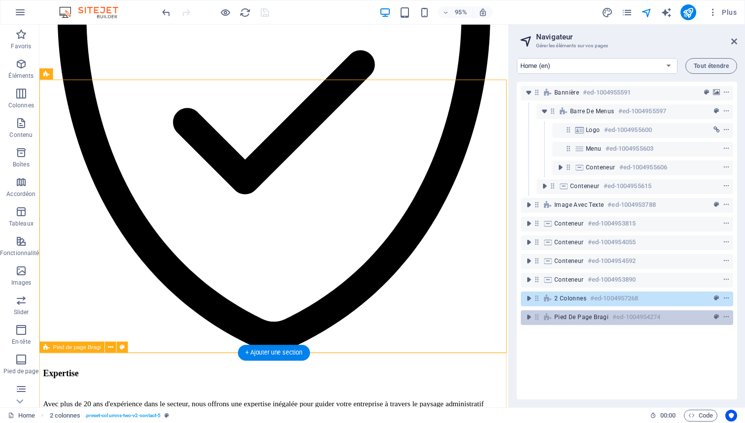
click at [596, 318] on span "Pied de page Bragi" at bounding box center [581, 317] width 54 height 8
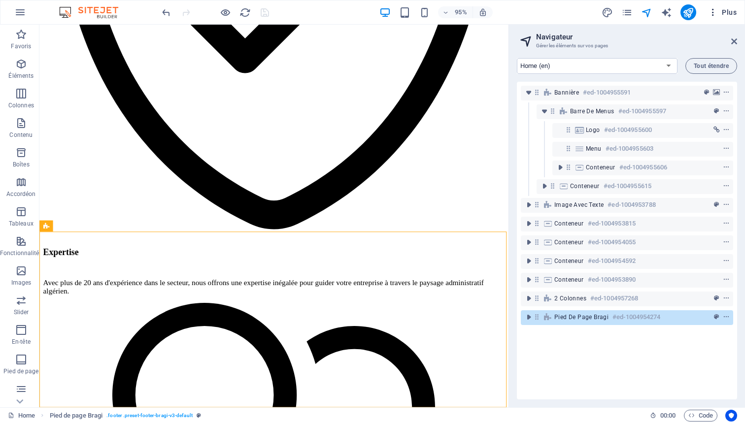
click at [725, 11] on span "Plus" at bounding box center [722, 12] width 29 height 10
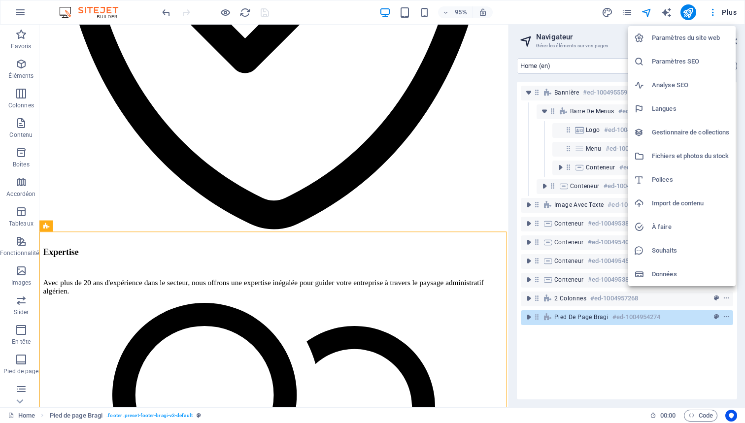
click at [696, 37] on h6 "Paramètres du site web" at bounding box center [691, 38] width 78 height 12
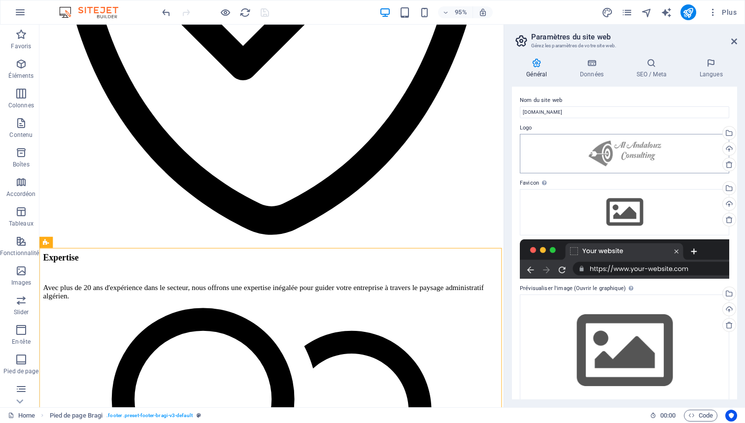
scroll to position [0, 0]
click at [592, 64] on icon at bounding box center [592, 63] width 53 height 10
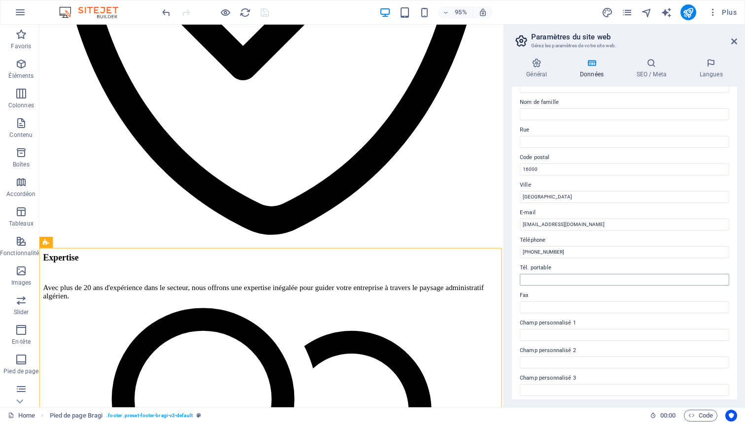
scroll to position [73, 0]
click at [560, 144] on input "Rue" at bounding box center [624, 143] width 209 height 12
click at [522, 144] on input "[PERSON_NAME]" at bounding box center [624, 143] width 209 height 12
click at [589, 141] on input "04 [PERSON_NAME]" at bounding box center [624, 143] width 209 height 12
type input "04 [PERSON_NAME], [PERSON_NAME]"
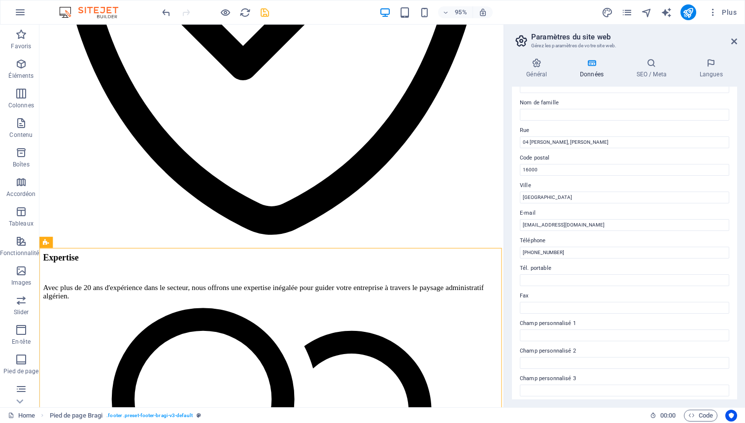
click at [621, 158] on label "Code postal" at bounding box center [624, 158] width 209 height 12
click at [621, 164] on input "16000" at bounding box center [624, 170] width 209 height 12
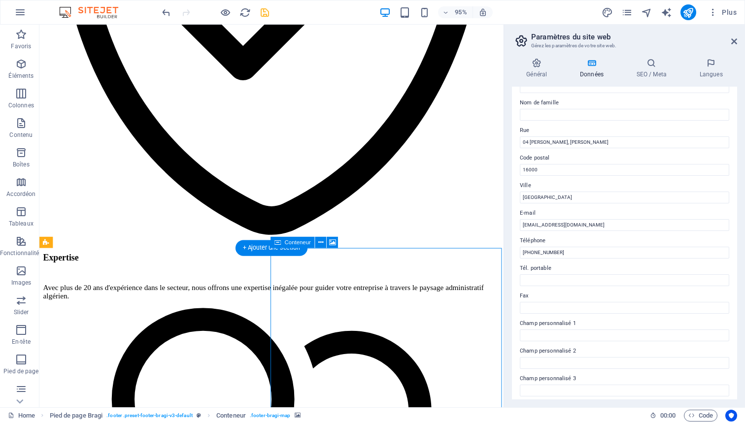
select select "px"
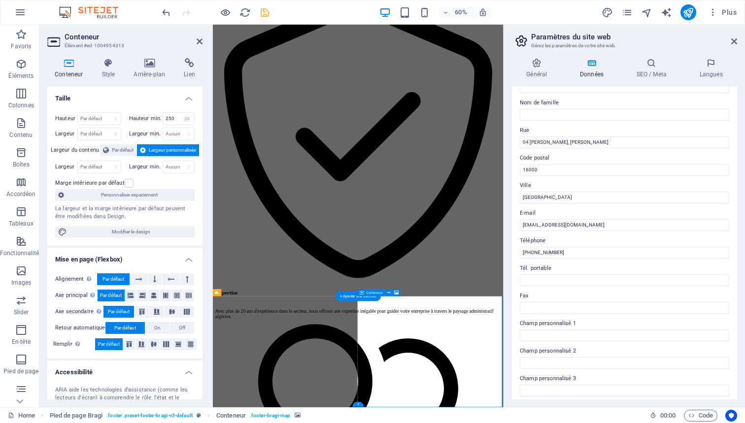
scroll to position [1881, 0]
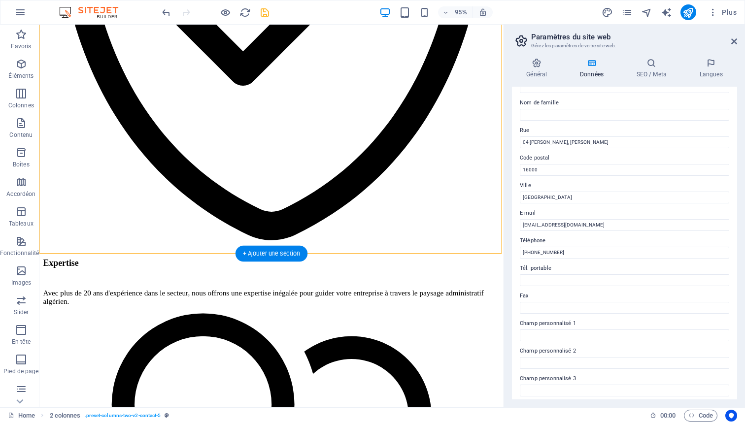
select select "px"
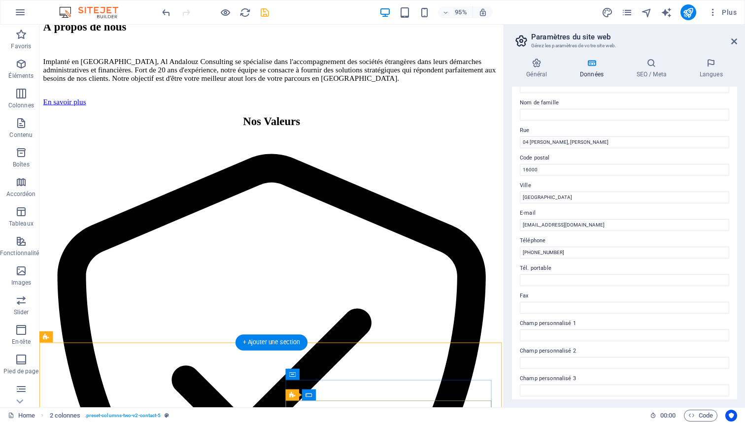
scroll to position [1491, 0]
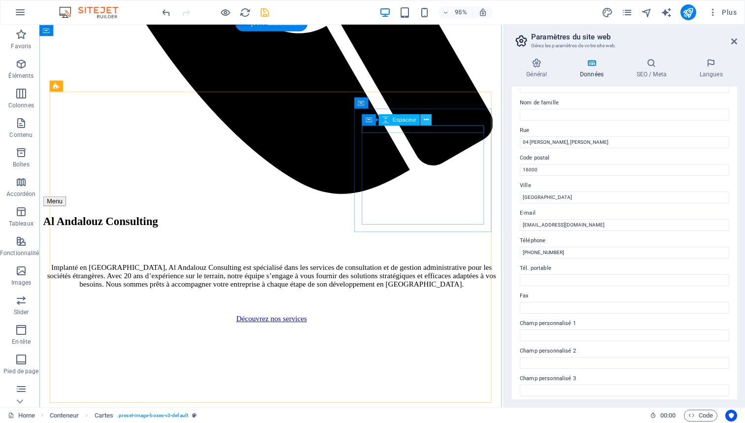
scroll to position [856, 0]
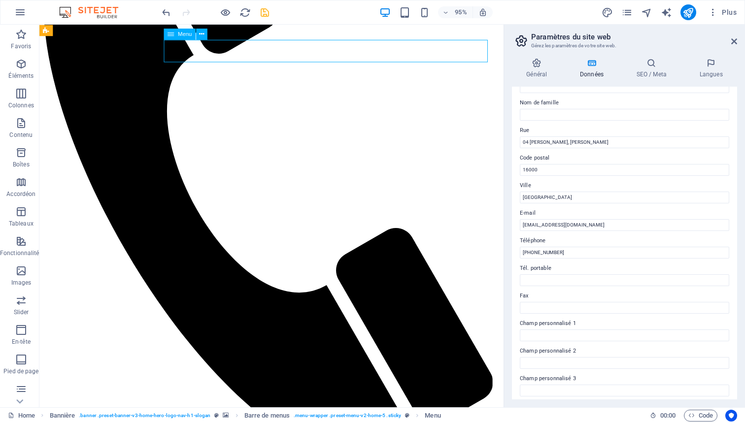
select select
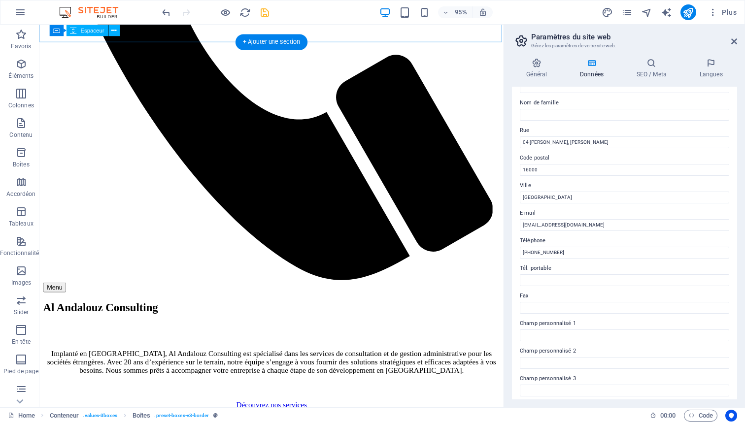
scroll to position [848, 0]
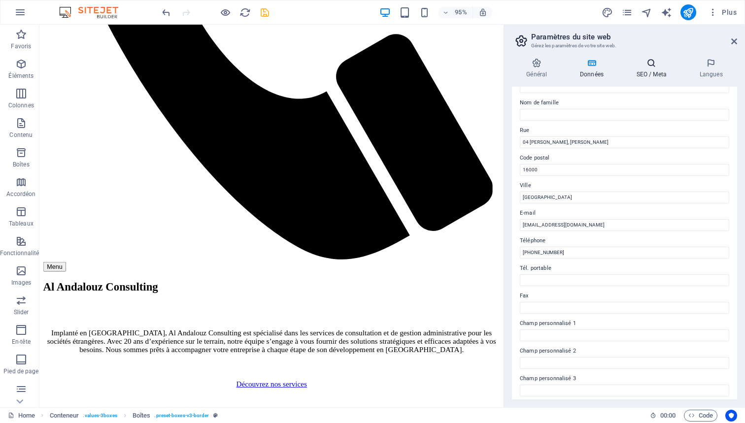
click at [646, 63] on icon at bounding box center [651, 63] width 59 height 10
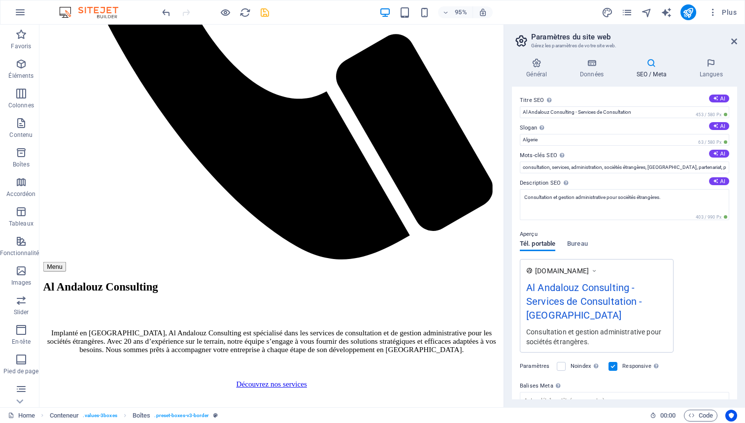
click at [686, 46] on h3 "Gérez les paramètres de votre site web." at bounding box center [624, 45] width 186 height 9
click at [711, 66] on icon at bounding box center [711, 63] width 52 height 10
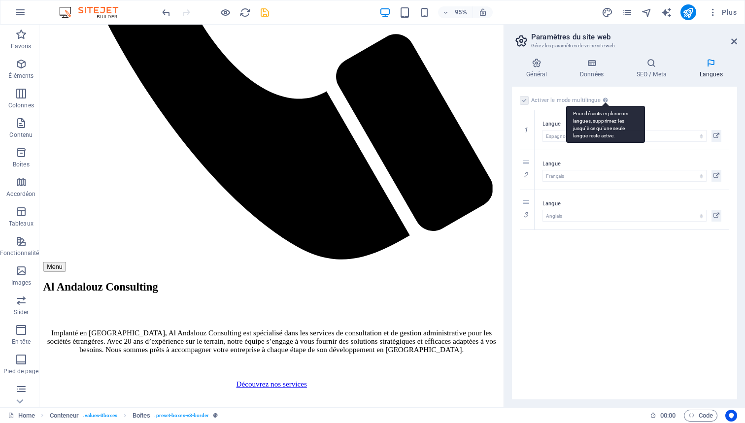
click at [603, 106] on div "Pour désactiver plusieurs langues, supprimez-les jusqu'à ce qu'une seule langue…" at bounding box center [605, 124] width 79 height 37
click at [648, 97] on div "Activer le mode multilingue Pour désactiver plusieurs langues, supprimez-les ju…" at bounding box center [624, 101] width 209 height 12
click at [612, 301] on div "Activer le mode multilingue Pour désactiver plusieurs langues, supprimez-les ju…" at bounding box center [624, 243] width 225 height 313
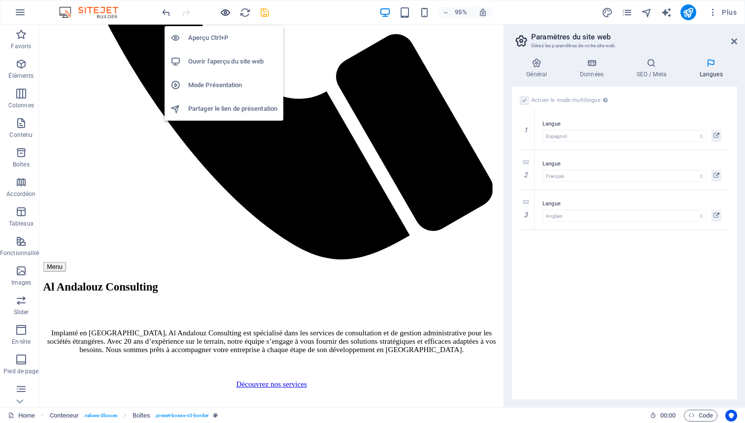
click at [224, 11] on icon "button" at bounding box center [225, 12] width 11 height 11
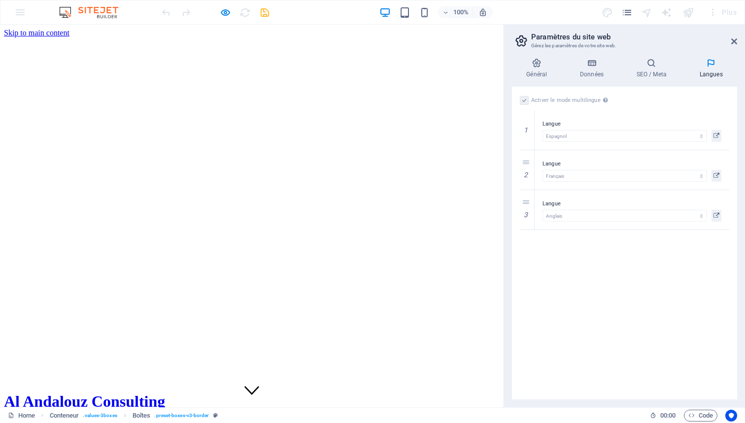
scroll to position [0, 0]
click at [48, 422] on link "Accueil" at bounding box center [36, 426] width 25 height 8
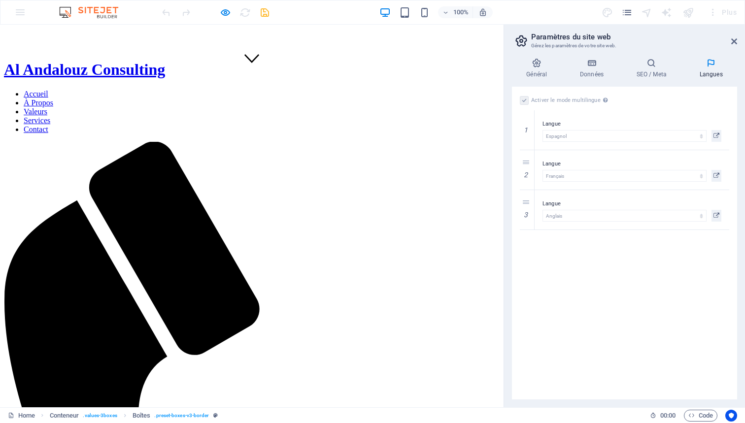
scroll to position [289, 0]
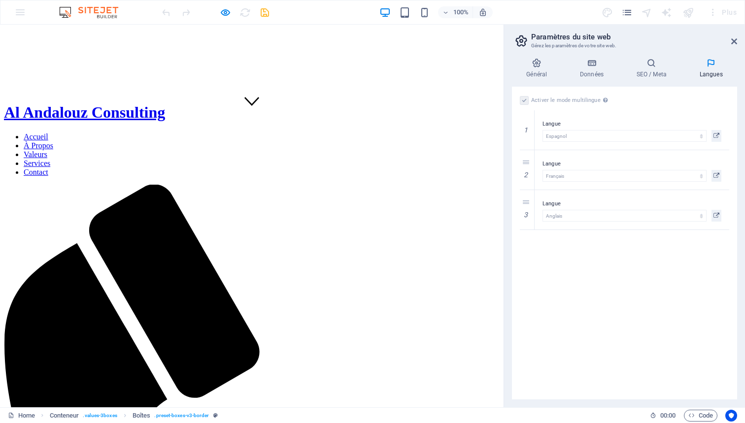
click at [50, 159] on link "Services" at bounding box center [37, 163] width 27 height 8
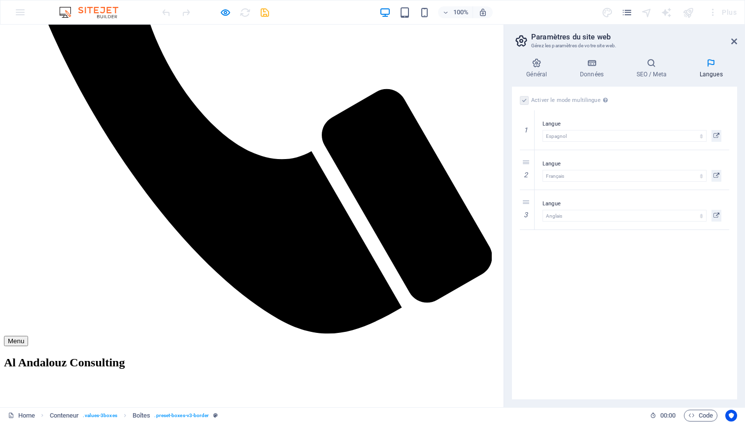
scroll to position [789, 0]
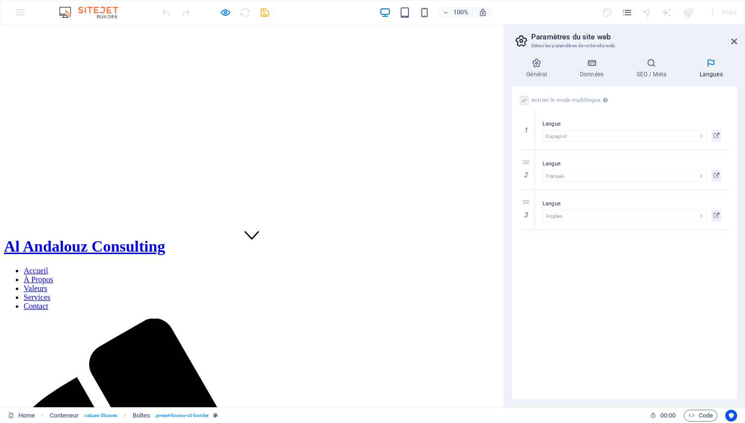
scroll to position [0, 0]
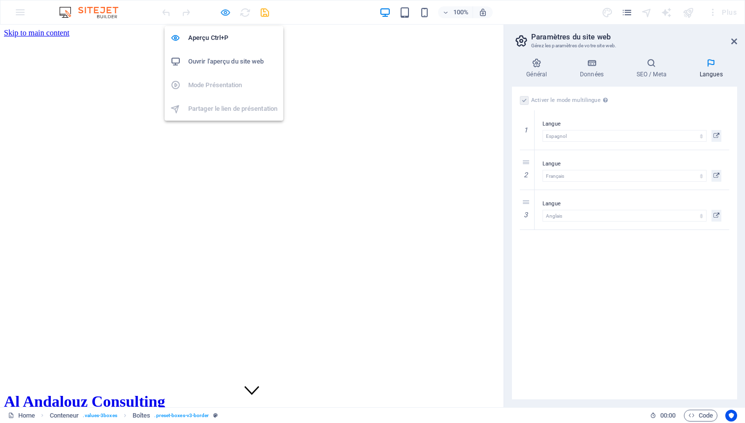
click at [224, 11] on icon "button" at bounding box center [225, 12] width 11 height 11
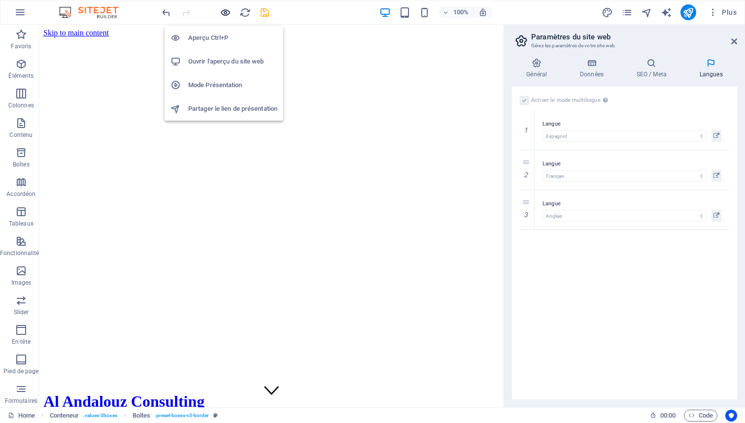
scroll to position [552, 0]
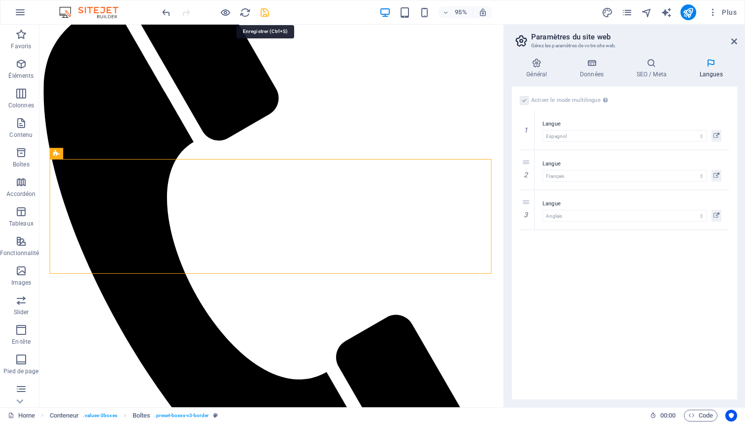
click at [263, 11] on icon "save" at bounding box center [264, 12] width 11 height 11
checkbox input "false"
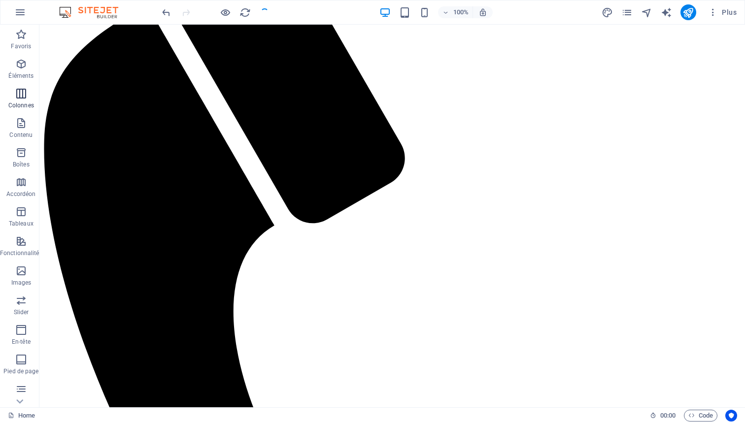
click at [21, 97] on icon "button" at bounding box center [21, 94] width 12 height 12
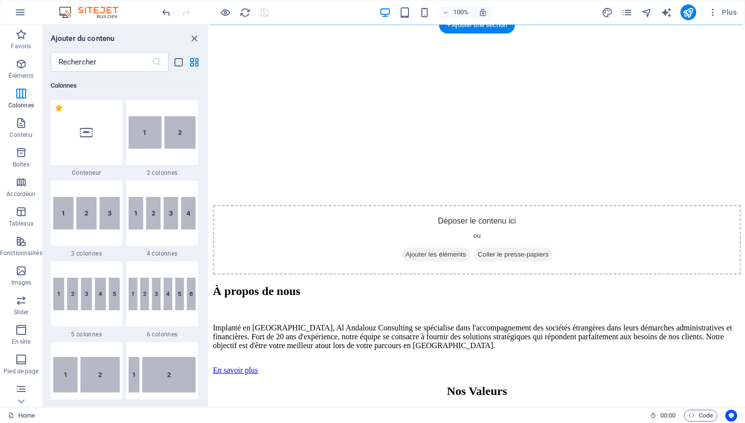
scroll to position [1279, 0]
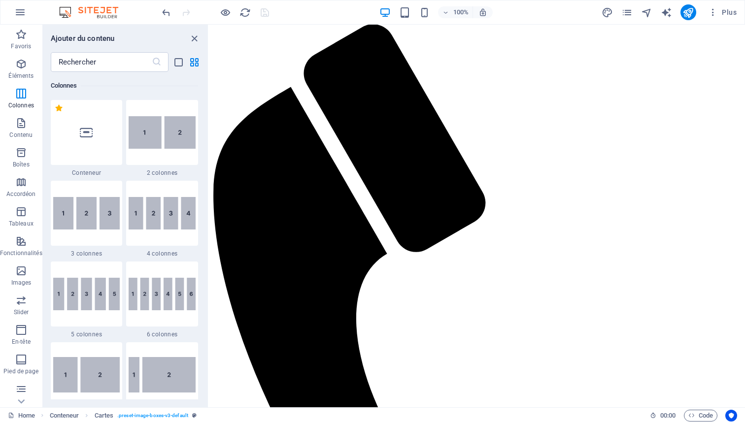
scroll to position [441, 0]
